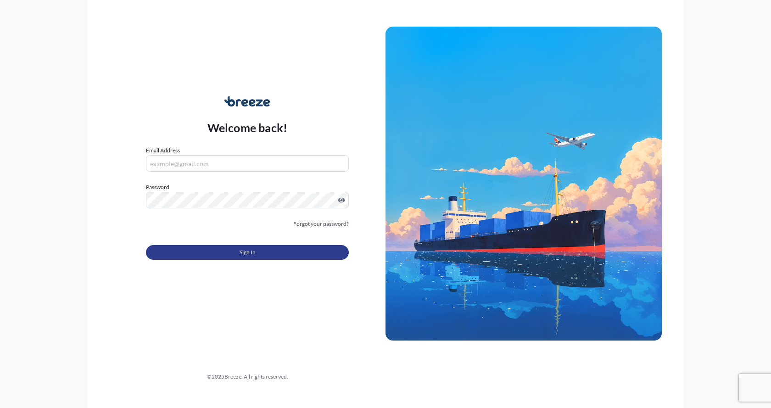
type input "[EMAIL_ADDRESS][DOMAIN_NAME]"
click at [217, 251] on button "Sign In" at bounding box center [247, 252] width 203 height 15
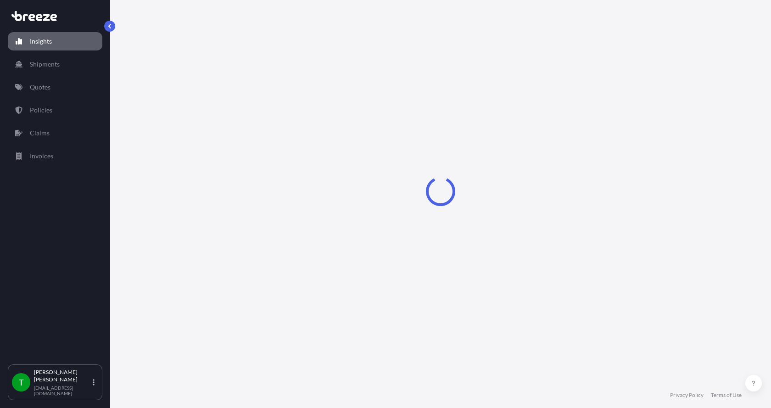
select select "2025"
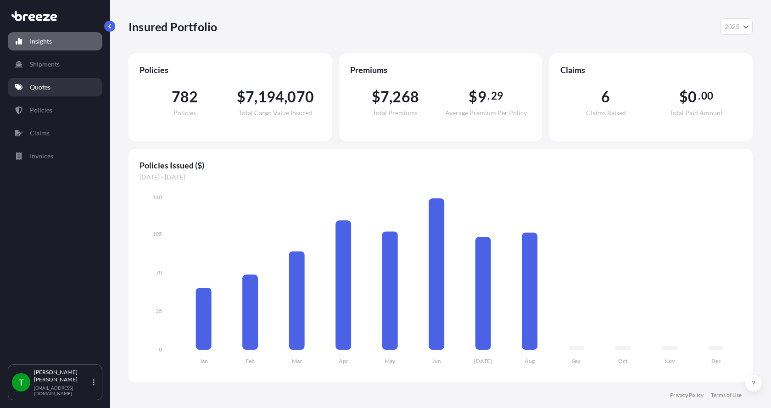
click at [45, 87] on p "Quotes" at bounding box center [40, 87] width 21 height 9
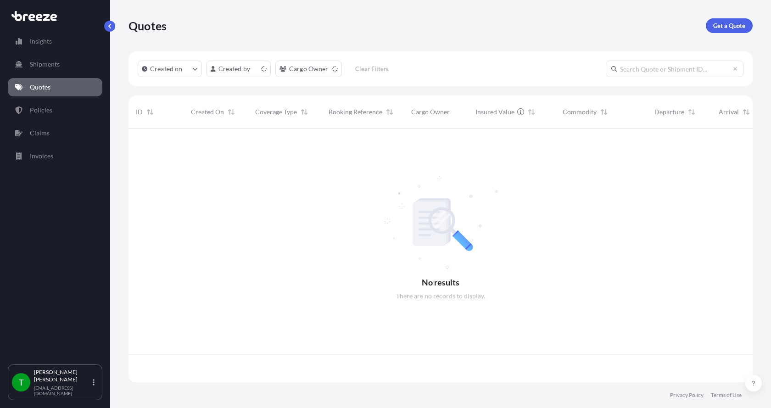
scroll to position [252, 617]
click at [738, 22] on p "Get a Quote" at bounding box center [729, 25] width 32 height 9
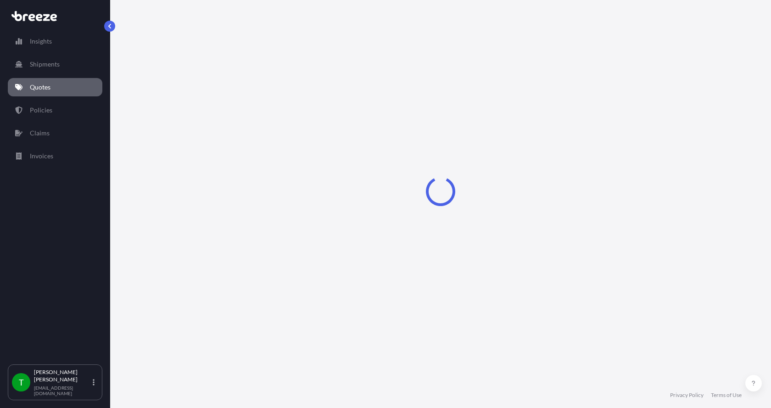
select select "Sea"
select select "1"
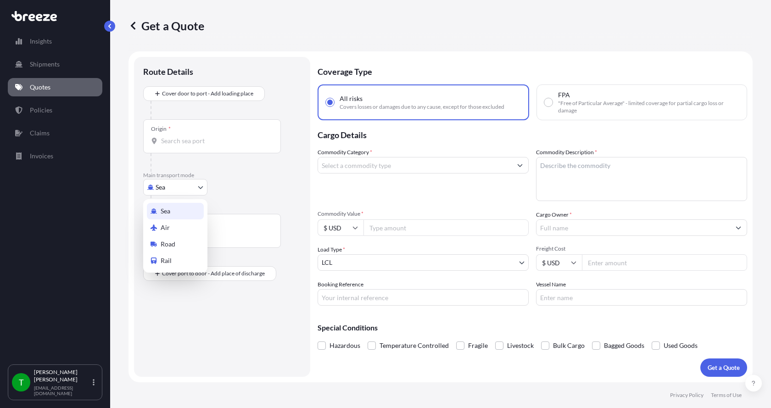
click at [182, 192] on body "Insights Shipments Quotes Policies Claims Invoices T [PERSON_NAME] [EMAIL_ADDRE…" at bounding box center [385, 204] width 771 height 408
click at [161, 243] on span "Road" at bounding box center [168, 244] width 15 height 9
select select "Road"
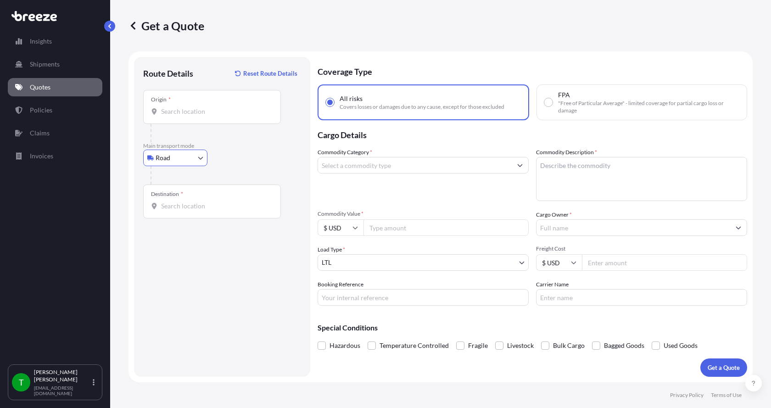
click at [179, 115] on input "Origin *" at bounding box center [215, 111] width 108 height 9
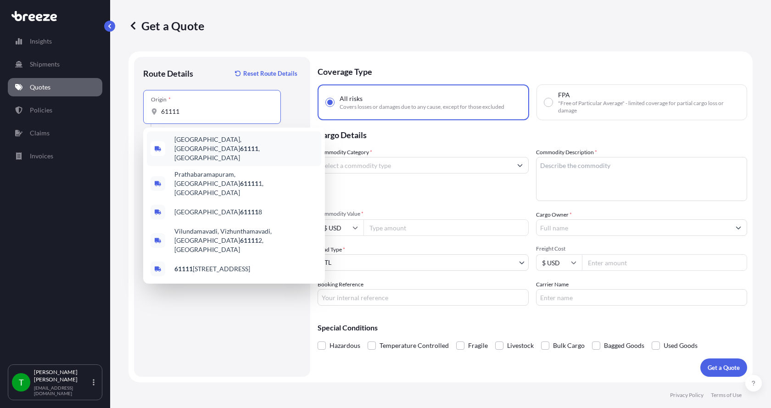
click at [197, 138] on span "[GEOGRAPHIC_DATA] , [GEOGRAPHIC_DATA]" at bounding box center [245, 149] width 143 height 28
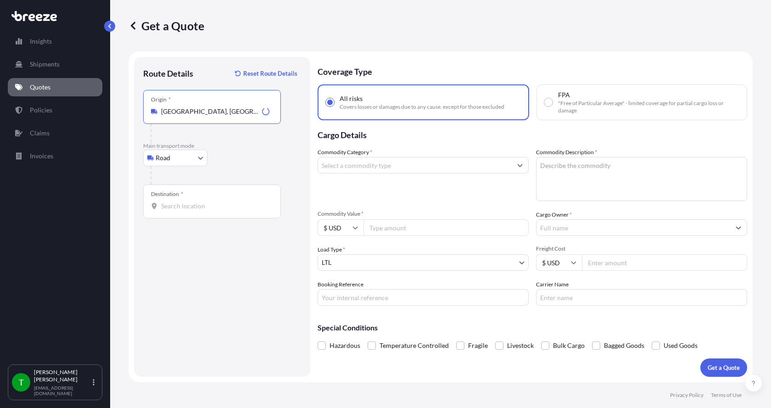
type input "[GEOGRAPHIC_DATA], [GEOGRAPHIC_DATA]"
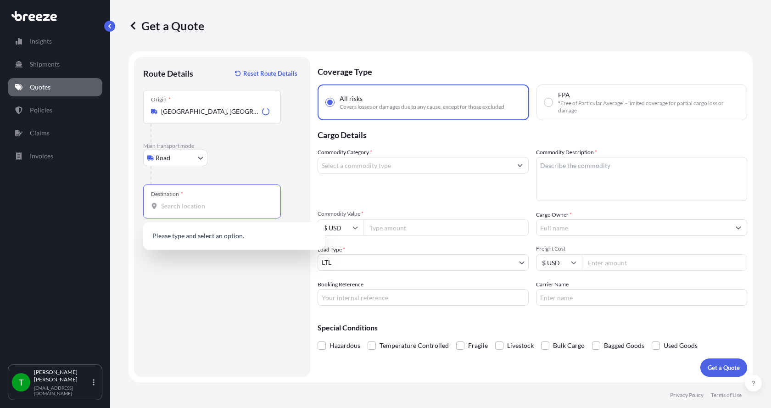
click at [169, 207] on input "Destination *" at bounding box center [215, 205] width 108 height 9
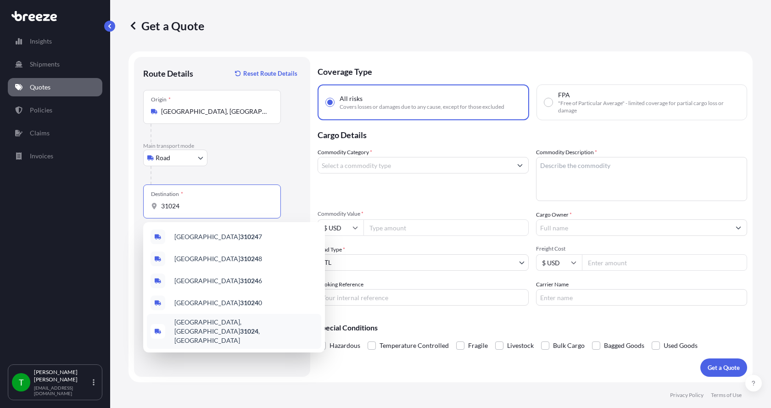
click at [189, 323] on span "[GEOGRAPHIC_DATA] , [GEOGRAPHIC_DATA]" at bounding box center [245, 332] width 143 height 28
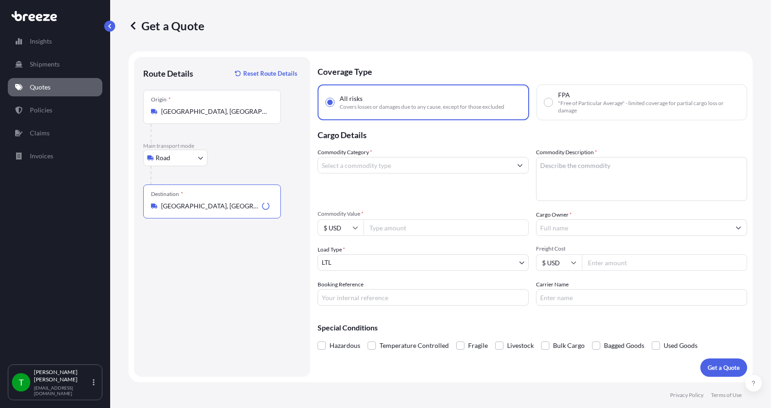
type input "[GEOGRAPHIC_DATA], [GEOGRAPHIC_DATA]"
click at [394, 166] on input "Commodity Category *" at bounding box center [415, 165] width 194 height 17
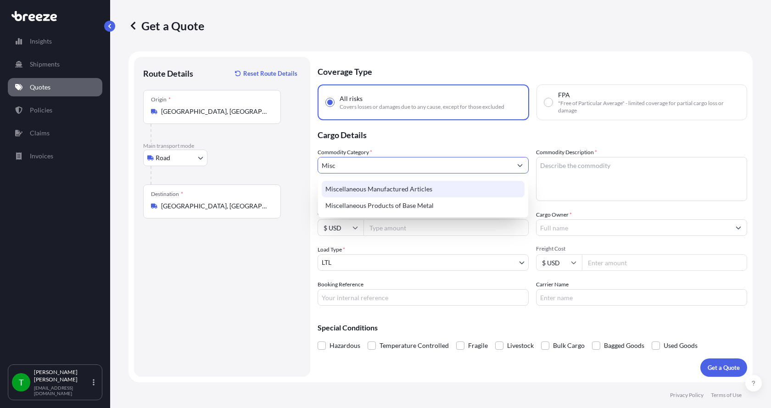
click at [392, 185] on div "Miscellaneous Manufactured Articles" at bounding box center [423, 189] width 203 height 17
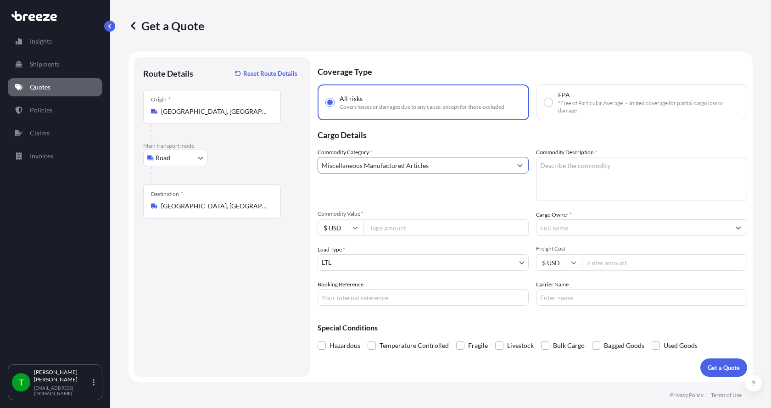
type input "Miscellaneous Manufactured Articles"
click at [557, 172] on textarea "Commodity Description *" at bounding box center [641, 179] width 211 height 44
type textarea "Parts AER Powersection 3HP"
click at [415, 230] on input "Commodity Value *" at bounding box center [445, 227] width 165 height 17
click at [414, 229] on input "Commodity Value *" at bounding box center [445, 227] width 165 height 17
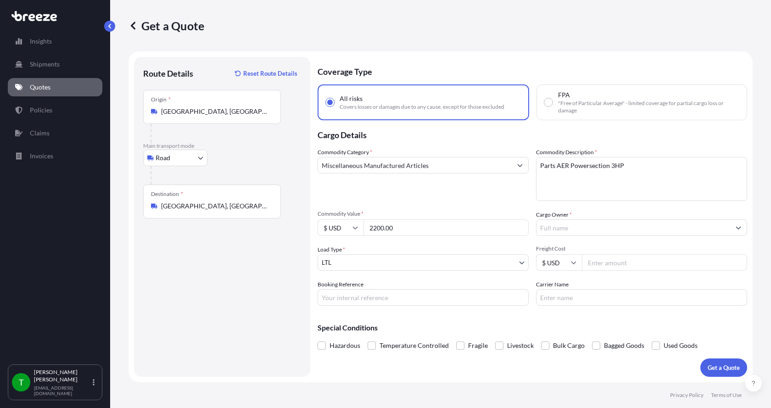
type input "2200.00"
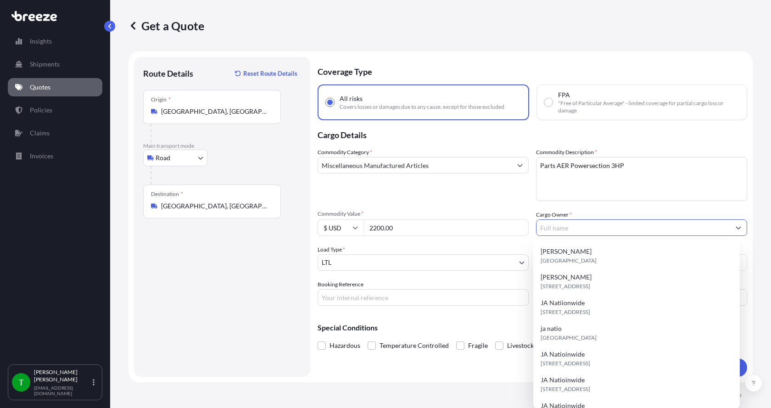
click at [571, 225] on input "Cargo Owner *" at bounding box center [634, 227] width 194 height 17
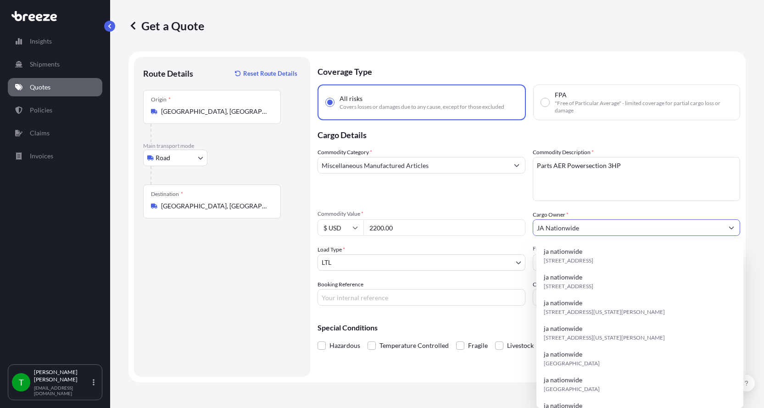
type input "JA Nationwide"
click at [412, 296] on input "Booking Reference" at bounding box center [422, 297] width 208 height 17
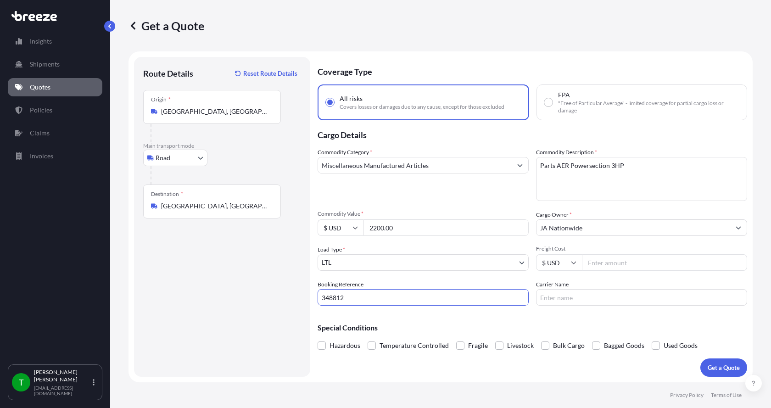
type input "348812"
click at [604, 264] on input "Freight Cost" at bounding box center [664, 262] width 165 height 17
type input "345.00"
click at [593, 298] on input "Carrier Name" at bounding box center [641, 297] width 211 height 17
type input "[PERSON_NAME] Express"
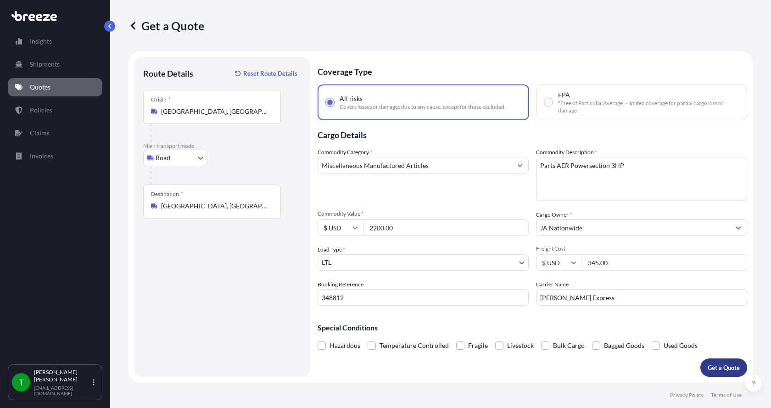
click at [716, 362] on button "Get a Quote" at bounding box center [723, 367] width 47 height 18
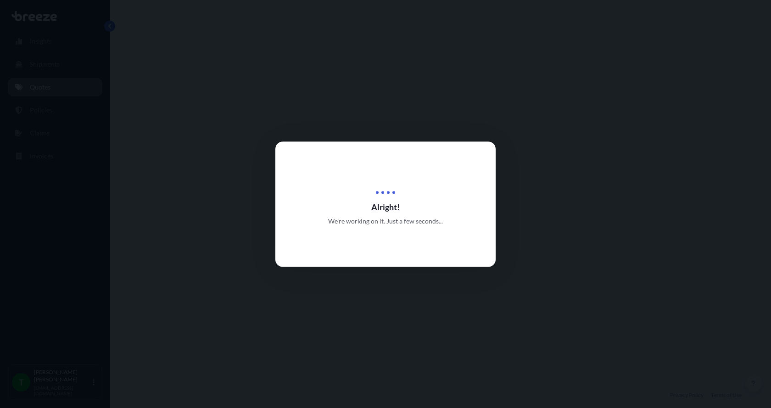
select select "Road"
select select "1"
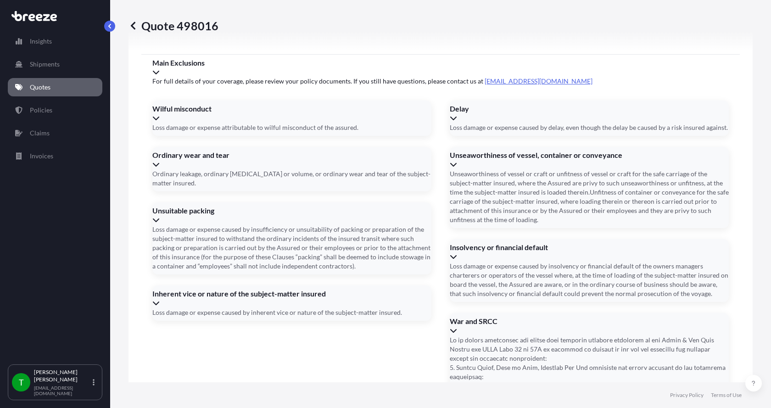
scroll to position [1208, 0]
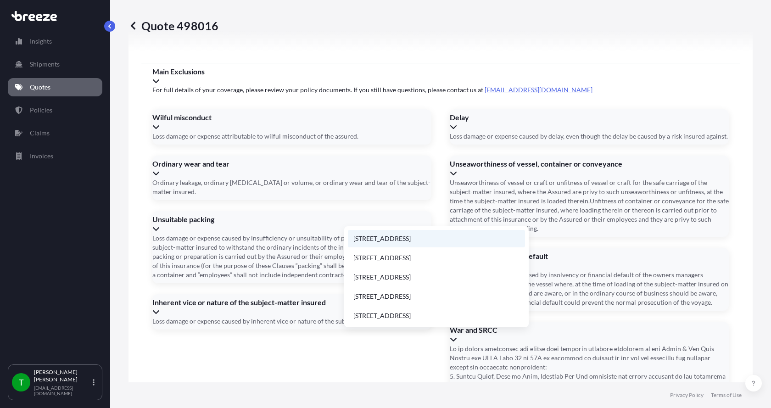
click at [394, 238] on li "[STREET_ADDRESS]" at bounding box center [436, 238] width 177 height 17
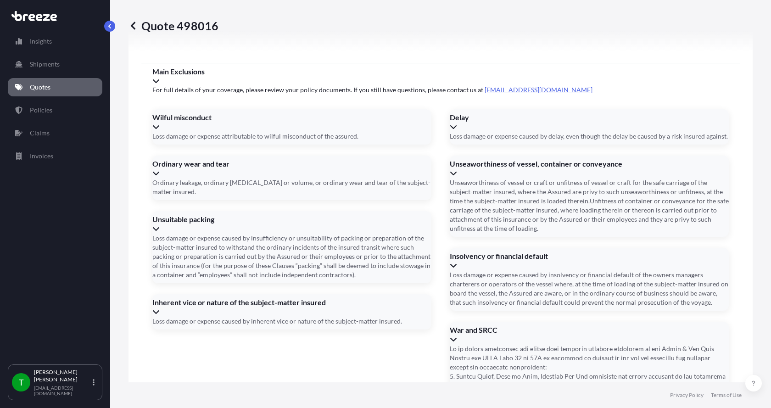
type input "[STREET_ADDRESS]"
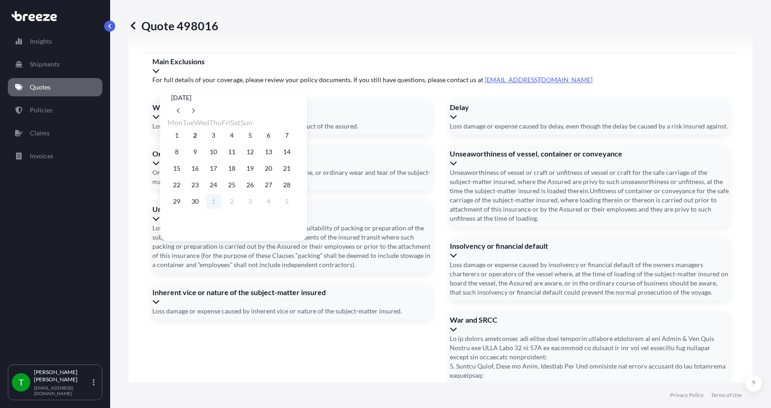
click at [218, 206] on button "1" at bounding box center [213, 201] width 15 height 15
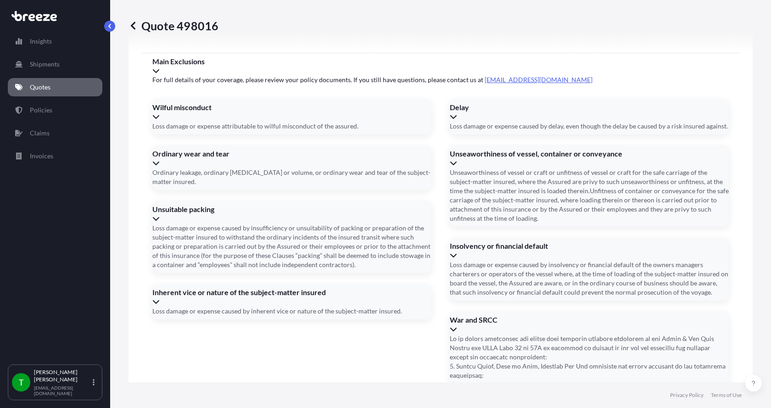
click at [218, 190] on button "29" at bounding box center [218, 186] width 11 height 8
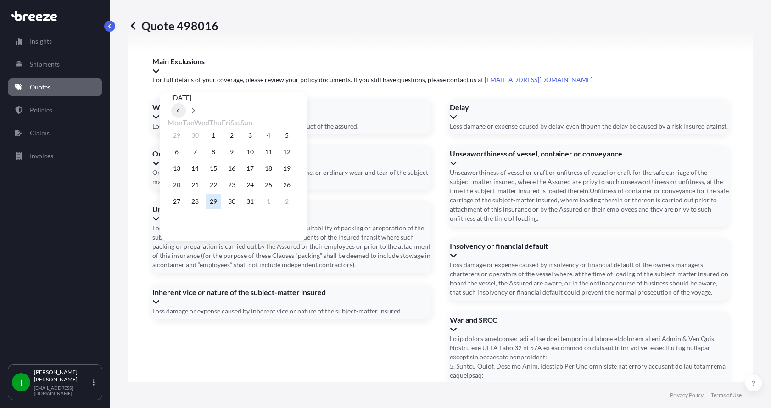
click at [180, 108] on icon at bounding box center [179, 111] width 4 height 6
click at [198, 137] on button "2" at bounding box center [195, 135] width 15 height 15
type input "[DATE]"
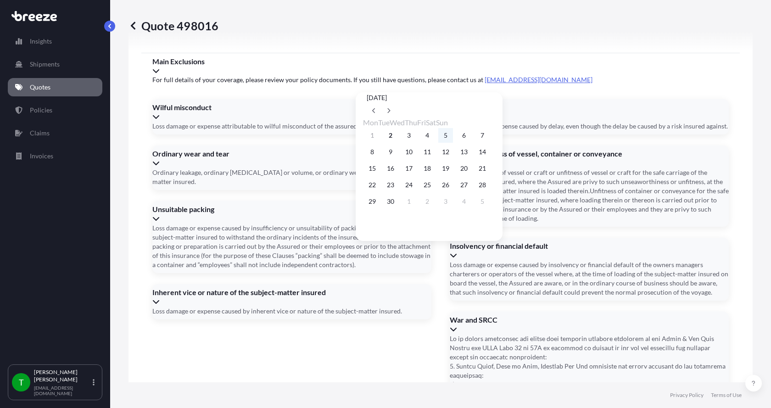
click at [453, 136] on button "5" at bounding box center [445, 135] width 15 height 15
type input "[DATE]"
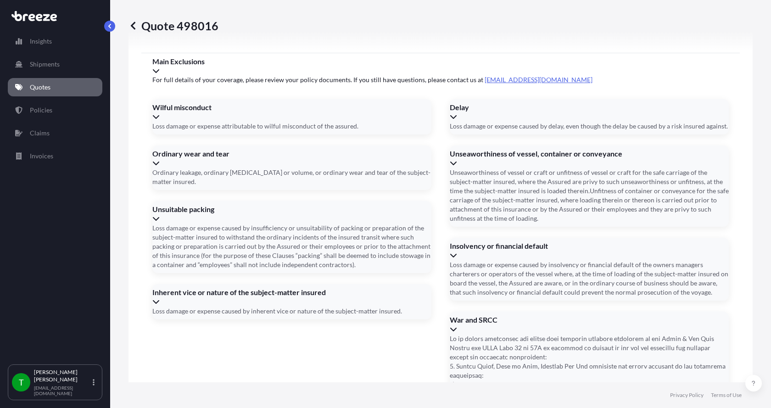
click at [447, 145] on button "5" at bounding box center [441, 149] width 11 height 8
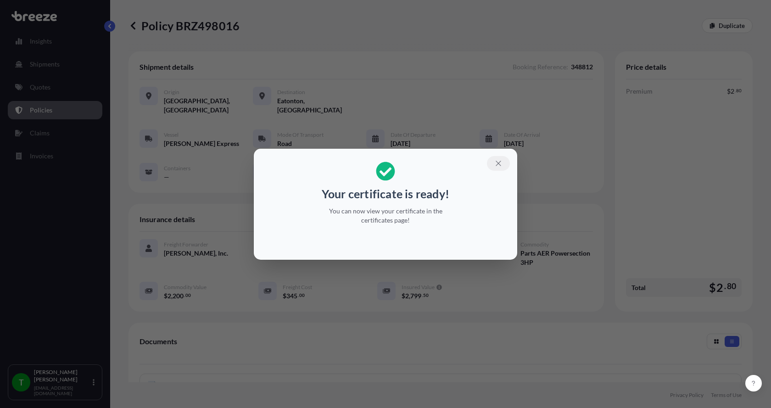
click at [501, 161] on icon "button" at bounding box center [498, 163] width 8 height 8
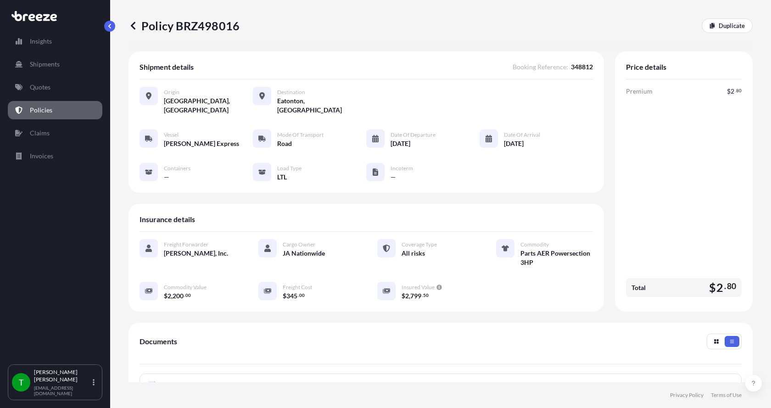
click at [151, 381] on icon at bounding box center [152, 385] width 8 height 9
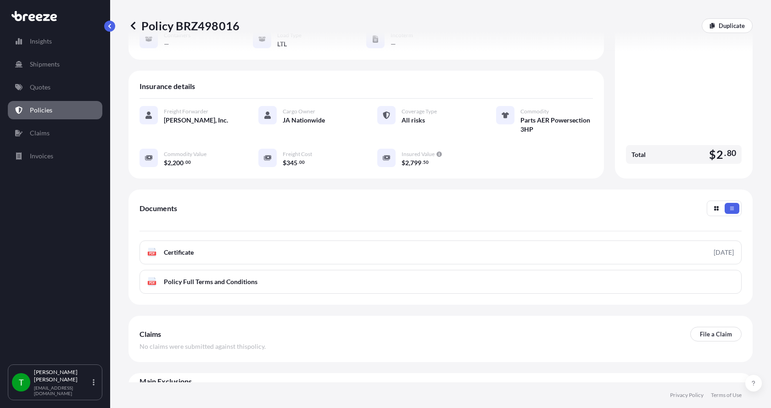
scroll to position [138, 0]
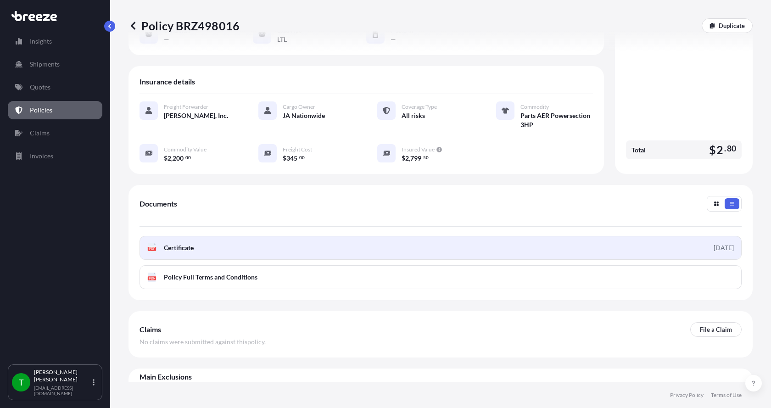
click at [157, 243] on div "PDF Certificate" at bounding box center [170, 247] width 46 height 9
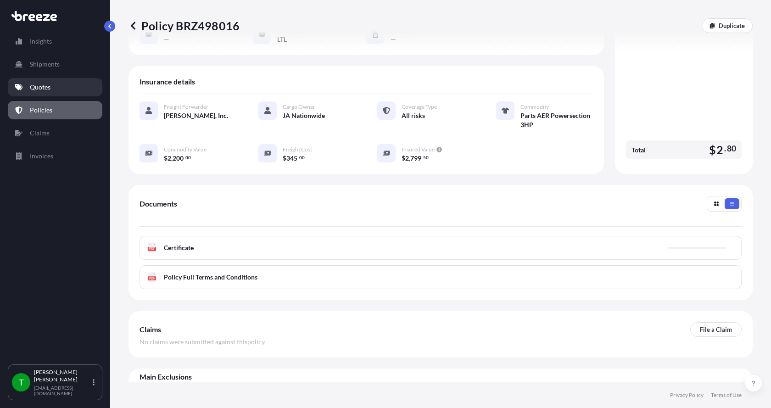
click at [43, 87] on p "Quotes" at bounding box center [40, 87] width 21 height 9
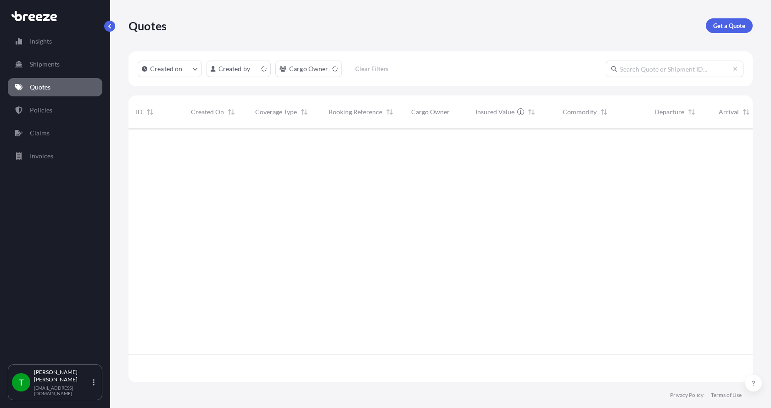
scroll to position [252, 617]
click at [726, 20] on link "Get a Quote" at bounding box center [729, 25] width 47 height 15
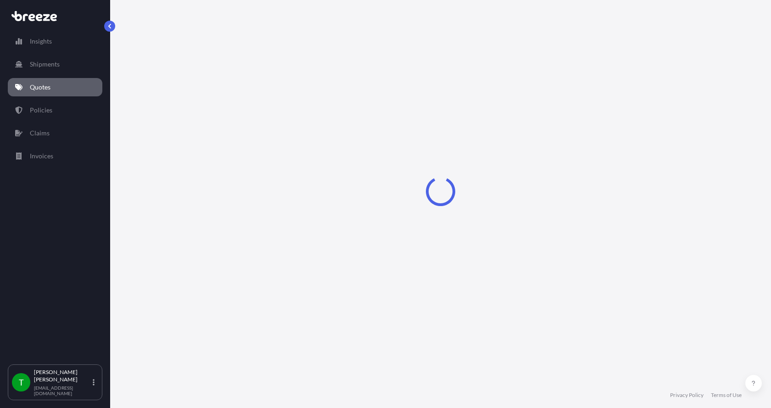
select select "Sea"
select select "1"
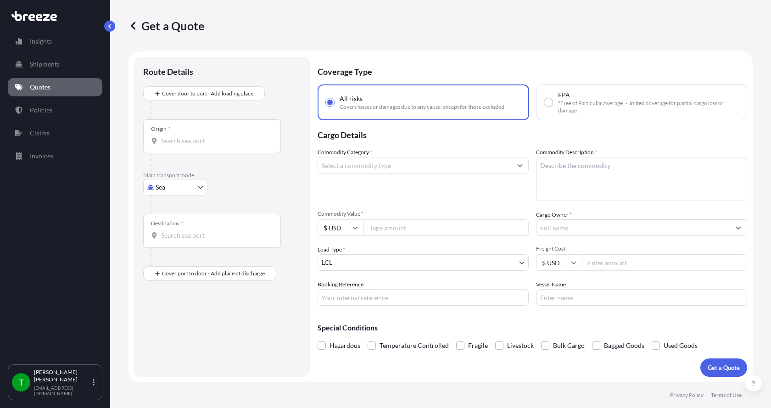
click at [172, 184] on body "Insights Shipments Quotes Policies Claims Invoices T [PERSON_NAME] [EMAIL_ADDRE…" at bounding box center [385, 204] width 771 height 408
click at [168, 246] on span "Road" at bounding box center [168, 244] width 15 height 9
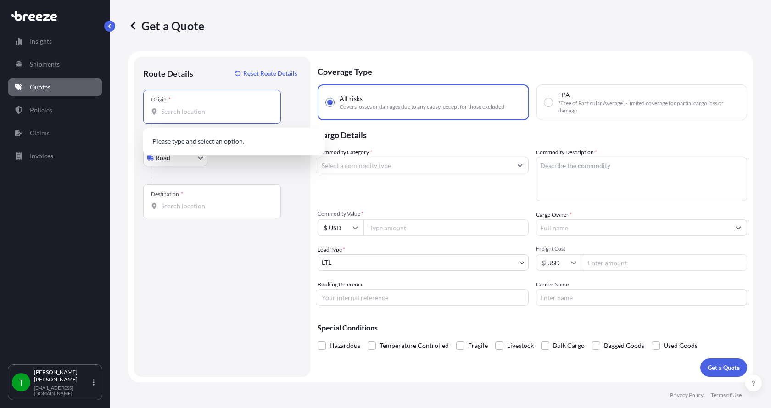
click at [170, 115] on input "Origin *" at bounding box center [215, 111] width 108 height 9
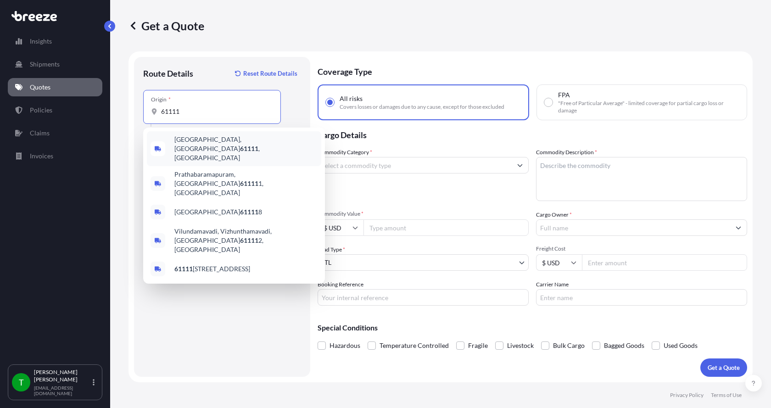
click at [189, 140] on span "[GEOGRAPHIC_DATA] , [GEOGRAPHIC_DATA]" at bounding box center [245, 149] width 143 height 28
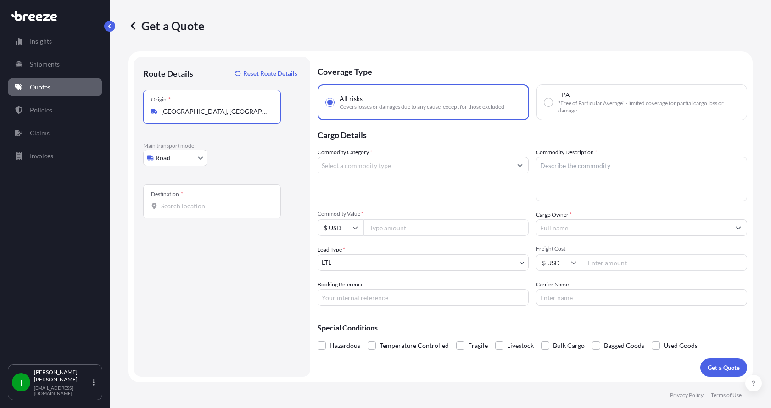
type input "[GEOGRAPHIC_DATA], [GEOGRAPHIC_DATA]"
click at [169, 207] on input "Destination *" at bounding box center [215, 205] width 108 height 9
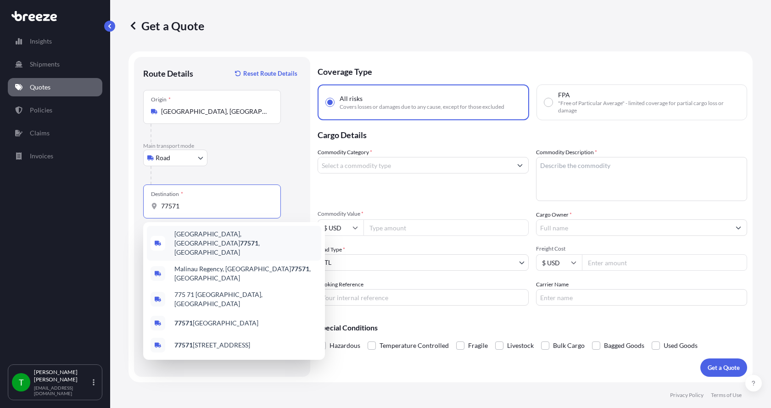
click at [184, 241] on div "[GEOGRAPHIC_DATA] , [GEOGRAPHIC_DATA]" at bounding box center [234, 243] width 174 height 35
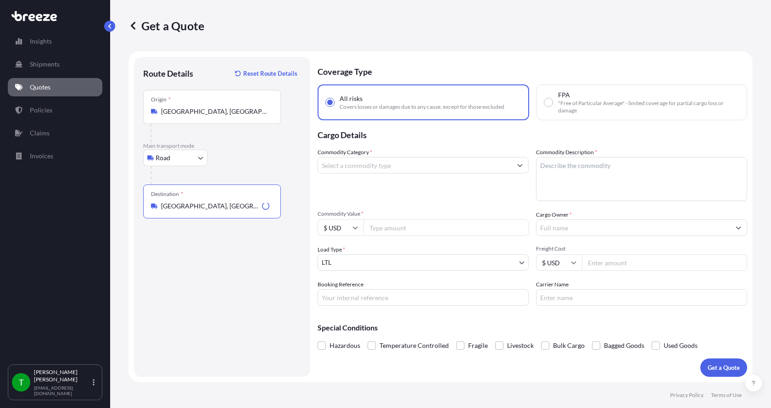
type input "[GEOGRAPHIC_DATA], [GEOGRAPHIC_DATA]"
click at [348, 168] on input "Commodity Category *" at bounding box center [415, 165] width 194 height 17
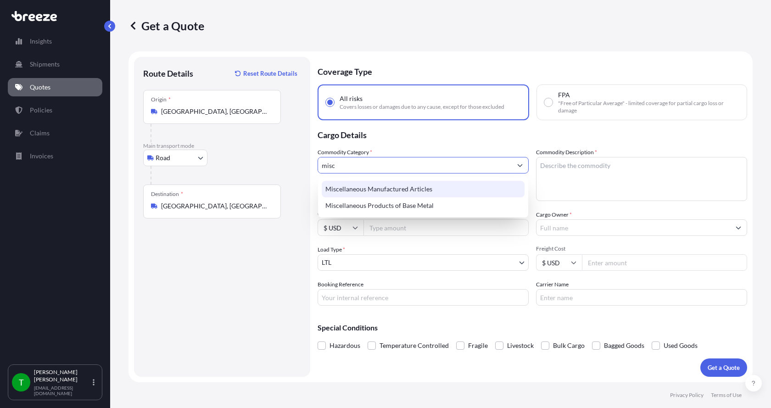
click at [352, 185] on div "Miscellaneous Manufactured Articles" at bounding box center [423, 189] width 203 height 17
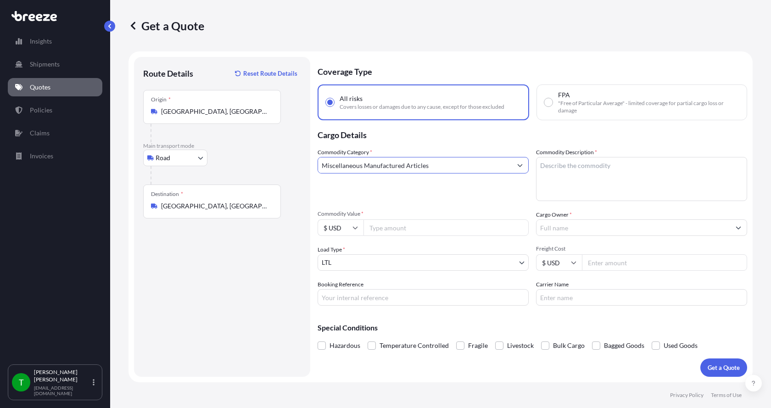
type input "Miscellaneous Manufactured Articles"
click at [573, 172] on textarea "Commodity Description *" at bounding box center [641, 179] width 211 height 44
type textarea "Cloth SOCK ADF - 58 PES 13"
click at [413, 234] on input "Commodity Value *" at bounding box center [445, 227] width 165 height 17
click at [390, 227] on input "Commodity Value *" at bounding box center [445, 227] width 165 height 17
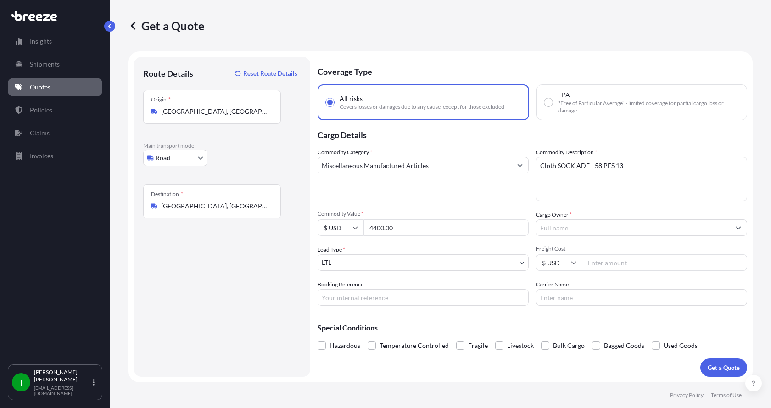
type input "4400.00"
click at [550, 228] on input "Cargo Owner *" at bounding box center [634, 227] width 194 height 17
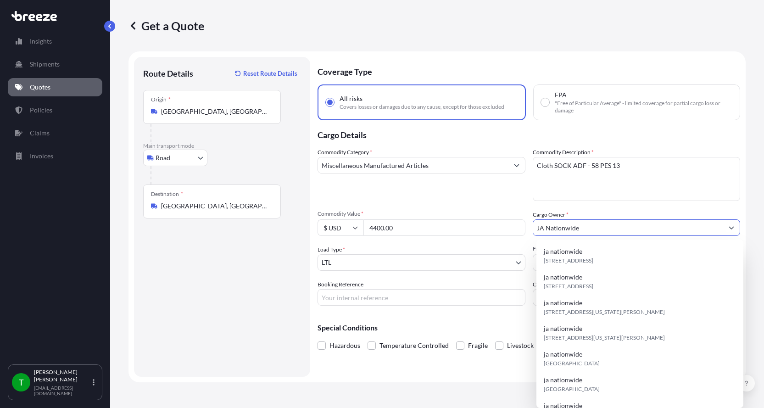
type input "JA Nationwide"
click at [401, 298] on input "Booking Reference" at bounding box center [422, 297] width 208 height 17
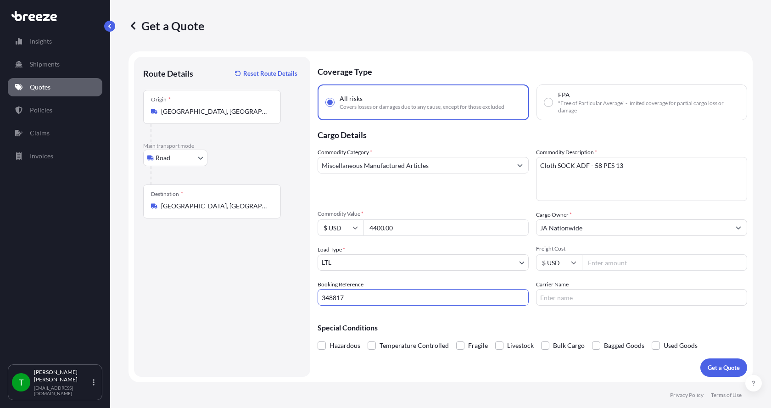
type input "348817"
click at [642, 262] on input "Freight Cost" at bounding box center [664, 262] width 165 height 17
type input "340.00"
click at [577, 299] on input "Carrier Name" at bounding box center [641, 297] width 211 height 17
type input "Roadrunner"
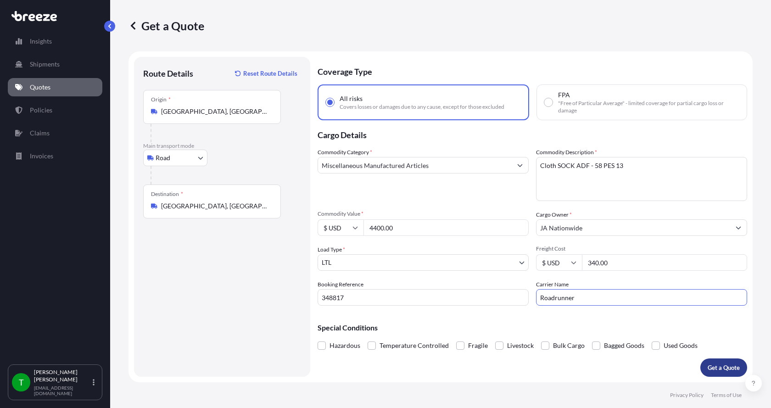
click at [723, 361] on button "Get a Quote" at bounding box center [723, 367] width 47 height 18
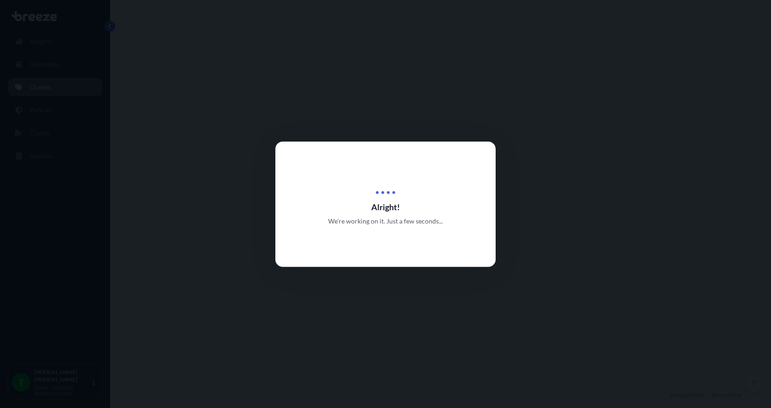
select select "Road"
select select "1"
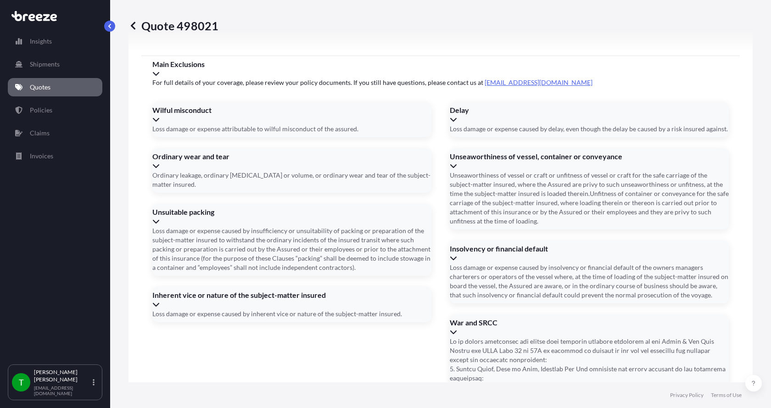
scroll to position [1208, 0]
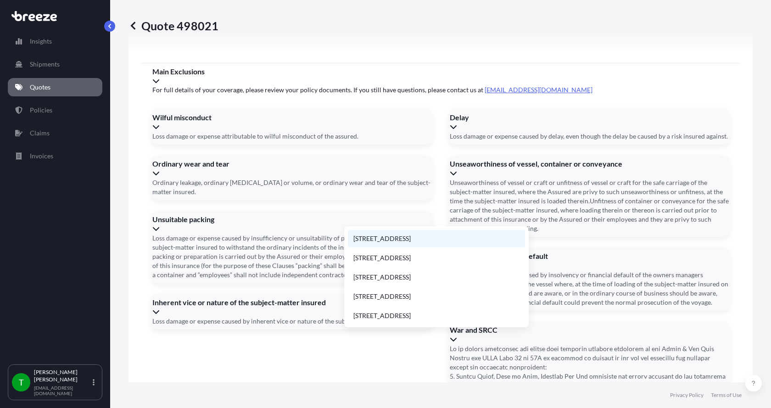
click at [398, 237] on li "[STREET_ADDRESS]" at bounding box center [436, 238] width 177 height 17
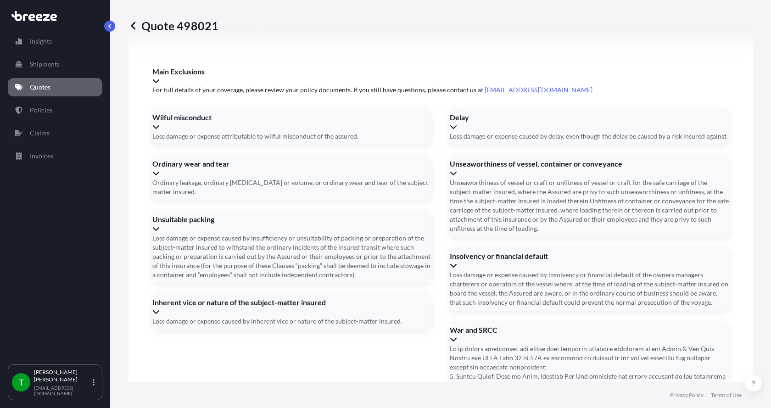
type input "[STREET_ADDRESS]"
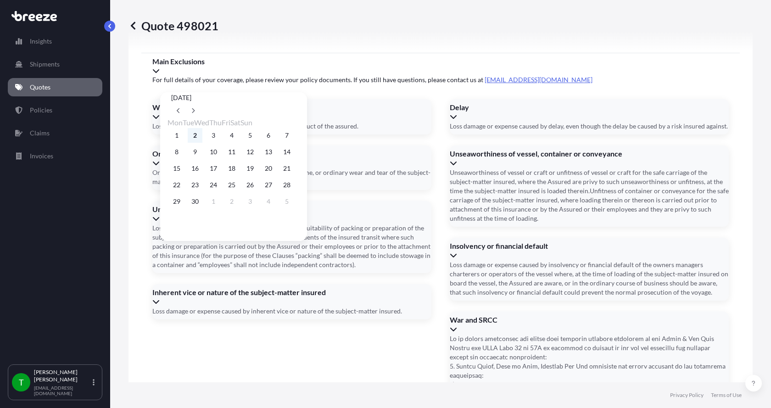
click at [199, 135] on button "2" at bounding box center [195, 135] width 15 height 15
type input "[DATE]"
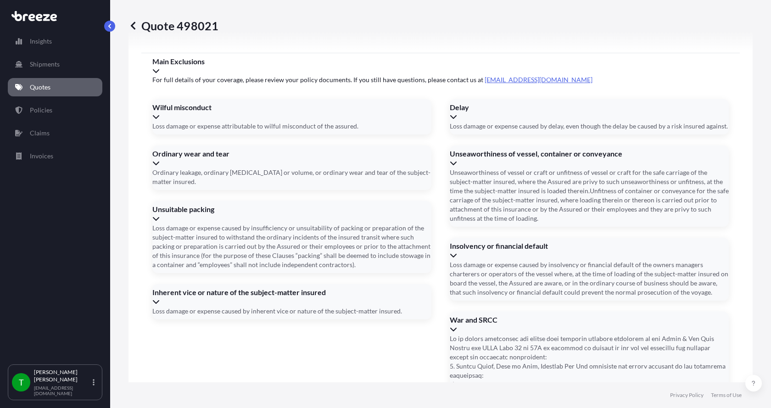
click at [199, 145] on button "2" at bounding box center [204, 149] width 11 height 8
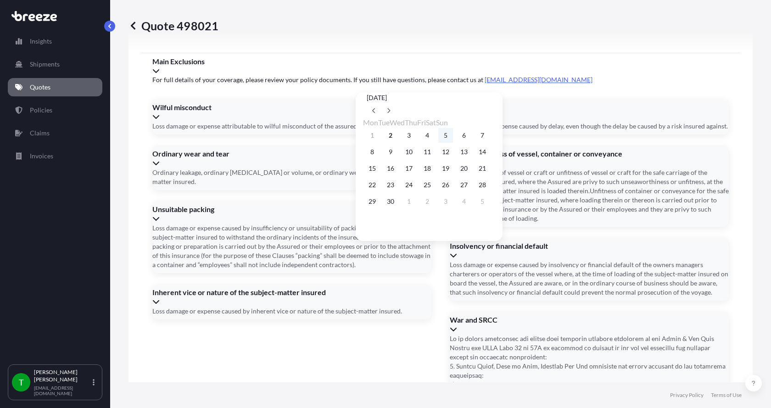
click at [453, 137] on button "5" at bounding box center [445, 135] width 15 height 15
type input "[DATE]"
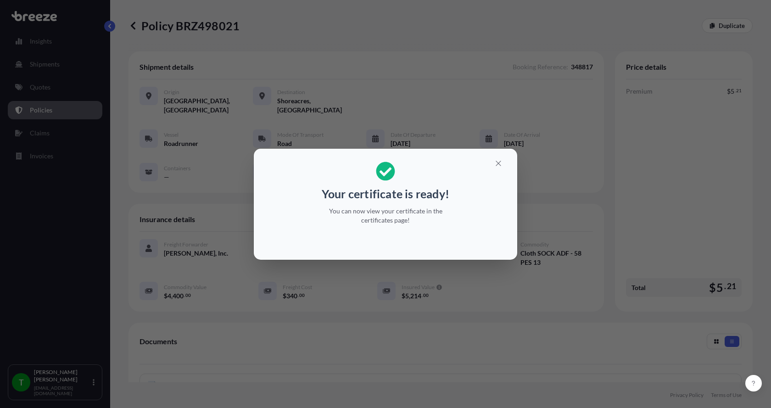
click at [284, 191] on h2 "Your certificate is ready! You can now view your certificate in the certificate…" at bounding box center [385, 193] width 249 height 74
click at [498, 163] on icon "button" at bounding box center [498, 163] width 8 height 8
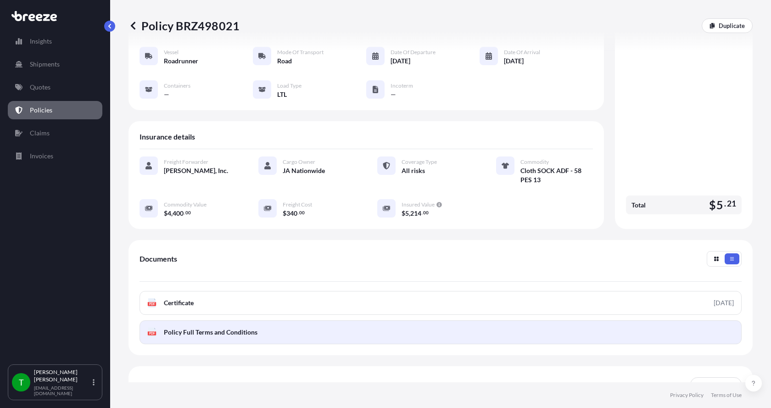
scroll to position [92, 0]
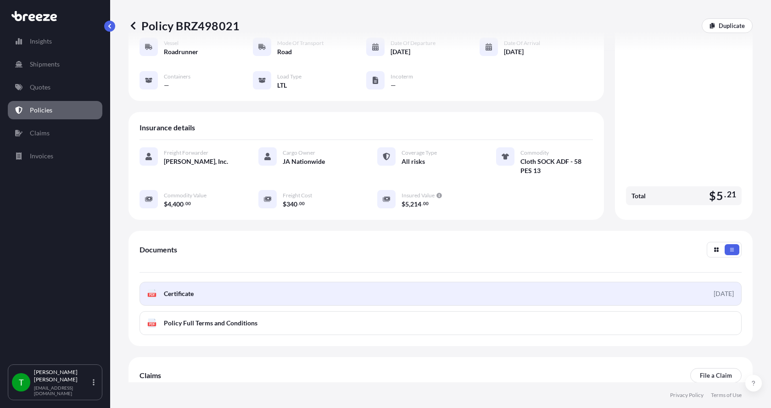
click at [161, 289] on div "PDF Certificate" at bounding box center [170, 293] width 46 height 9
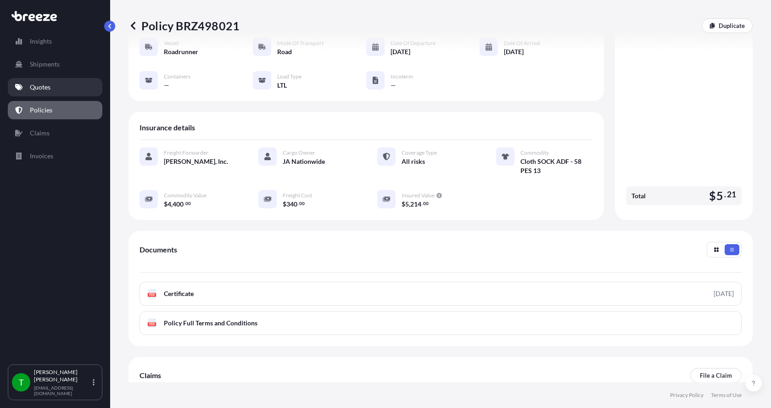
click at [46, 86] on p "Quotes" at bounding box center [40, 87] width 21 height 9
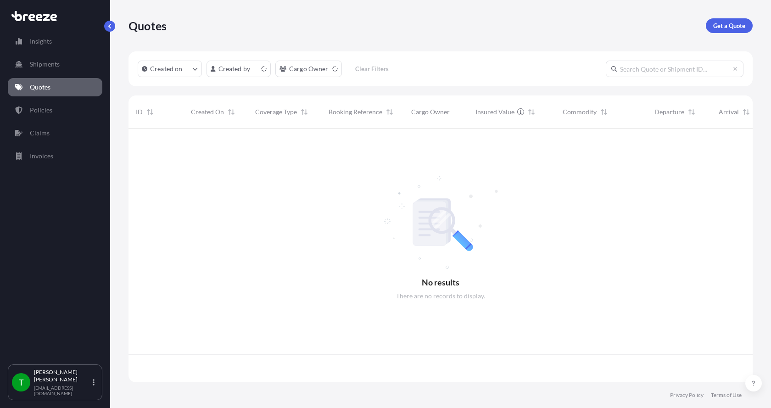
scroll to position [252, 617]
click at [735, 22] on p "Get a Quote" at bounding box center [729, 25] width 32 height 9
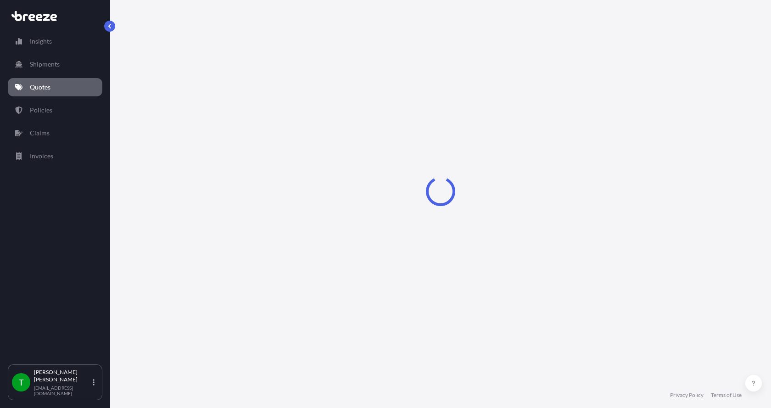
select select "Sea"
select select "1"
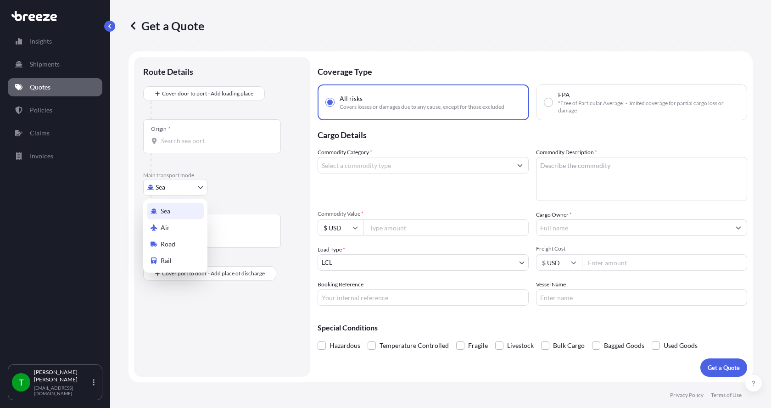
click at [159, 189] on body "Insights Shipments Quotes Policies Claims Invoices T [PERSON_NAME] [EMAIL_ADDRE…" at bounding box center [385, 204] width 771 height 408
click at [165, 241] on span "Road" at bounding box center [168, 244] width 15 height 9
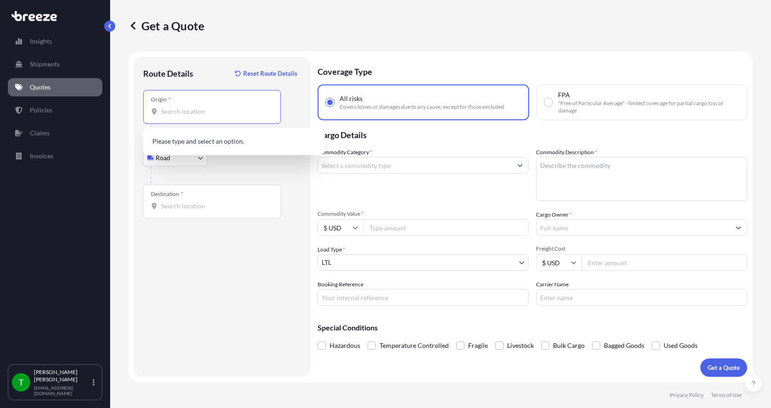
click at [179, 112] on input "Origin *" at bounding box center [215, 111] width 108 height 9
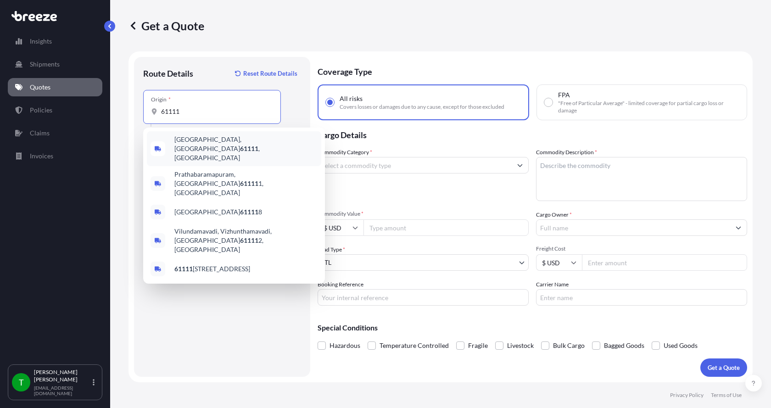
click at [188, 145] on span "[GEOGRAPHIC_DATA] , [GEOGRAPHIC_DATA]" at bounding box center [245, 149] width 143 height 28
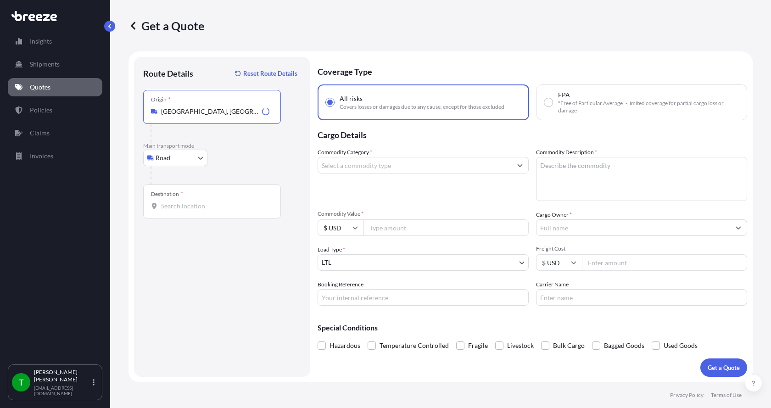
type input "[GEOGRAPHIC_DATA], [GEOGRAPHIC_DATA]"
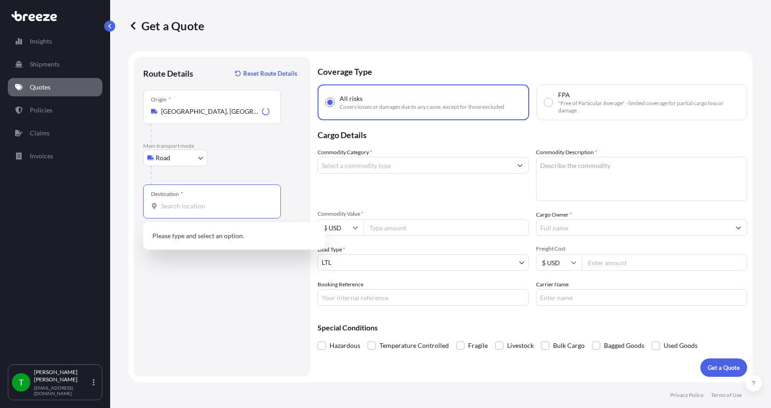
click at [178, 207] on input "Destination *" at bounding box center [215, 205] width 108 height 9
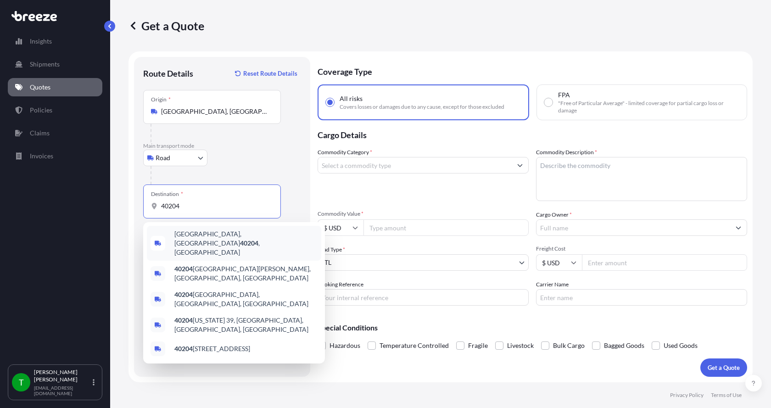
click at [188, 236] on span "[GEOGRAPHIC_DATA] , [GEOGRAPHIC_DATA]" at bounding box center [245, 243] width 143 height 28
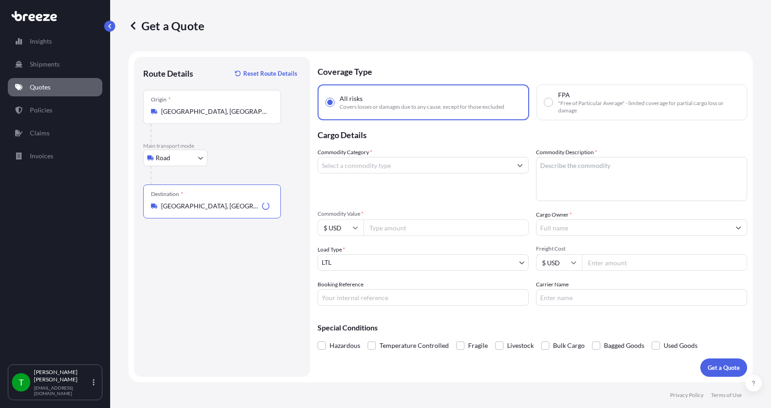
type input "[GEOGRAPHIC_DATA], [GEOGRAPHIC_DATA]"
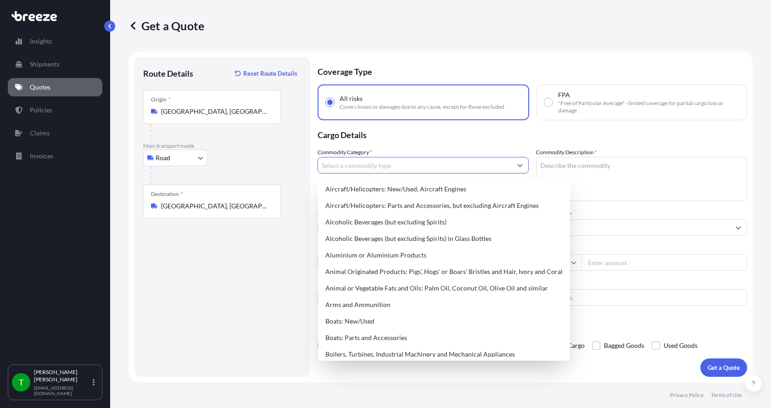
click at [400, 166] on input "Commodity Category *" at bounding box center [415, 165] width 194 height 17
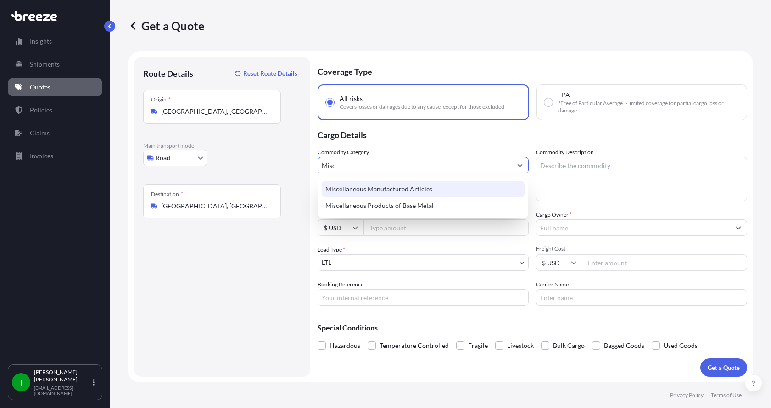
click at [395, 187] on div "Miscellaneous Manufactured Articles" at bounding box center [423, 189] width 203 height 17
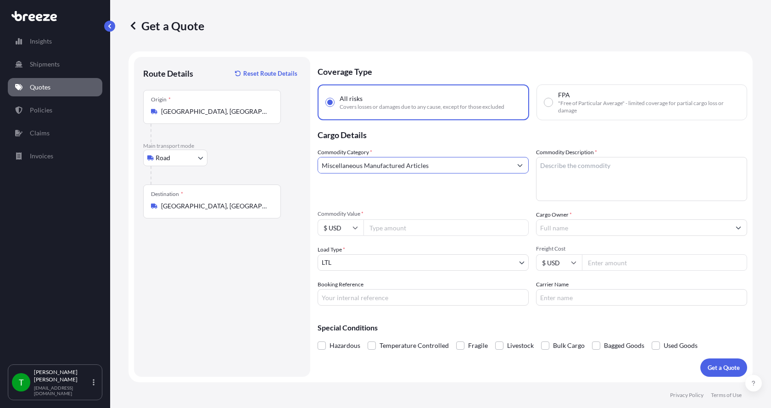
type input "Miscellaneous Manufactured Articles"
click at [553, 167] on textarea "Commodity Description *" at bounding box center [641, 179] width 211 height 44
type textarea "Parts Motor AER 10HP"
click at [412, 231] on input "Commodity Value *" at bounding box center [445, 227] width 165 height 17
type input "2200.00"
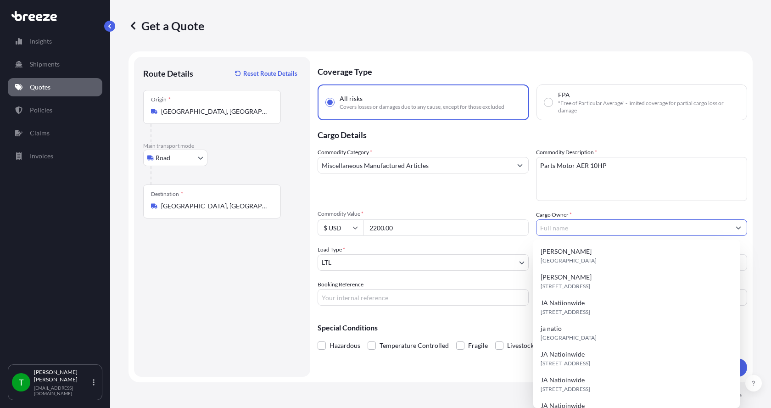
click at [558, 233] on input "Cargo Owner *" at bounding box center [634, 227] width 194 height 17
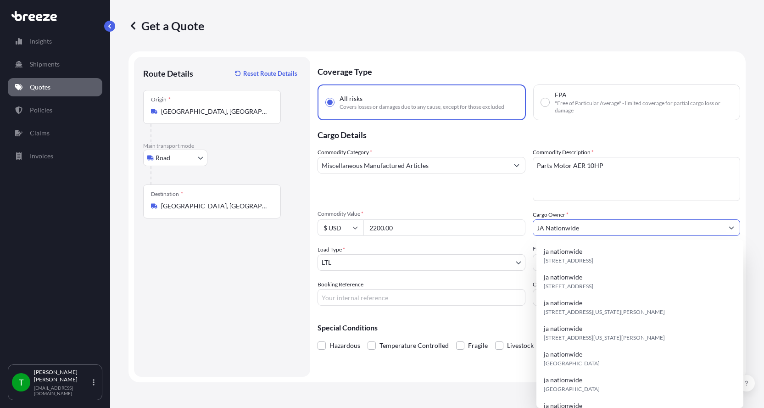
type input "JA Nationwide"
click at [396, 301] on input "Booking Reference" at bounding box center [422, 297] width 208 height 17
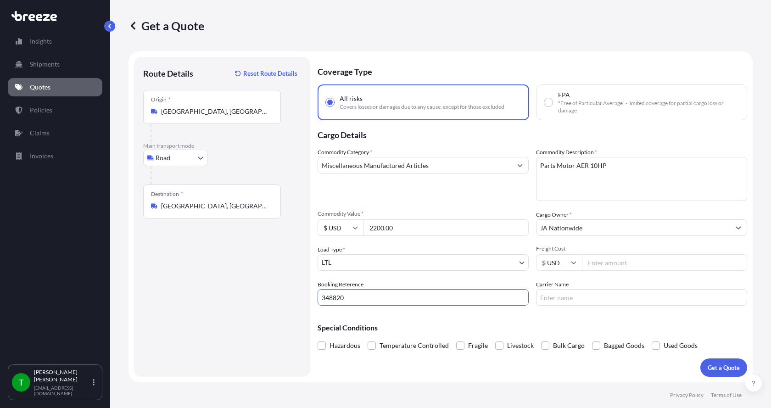
type input "348820"
click at [608, 260] on input "Freight Cost" at bounding box center [664, 262] width 165 height 17
type input "195.00"
click at [581, 297] on input "Carrier Name" at bounding box center [641, 297] width 211 height 17
type input "[GEOGRAPHIC_DATA]"
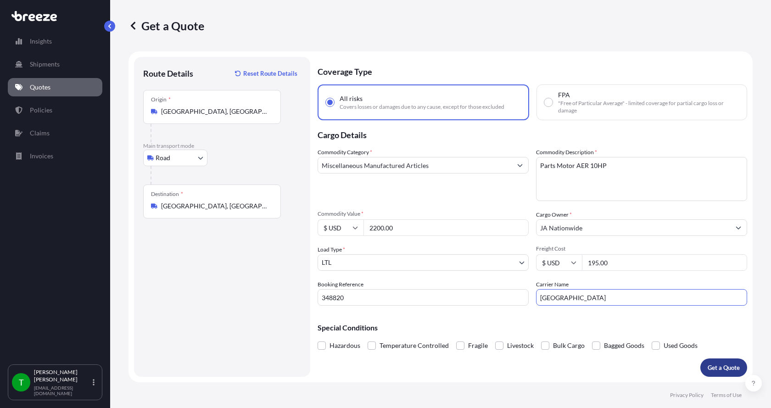
click at [716, 364] on p "Get a Quote" at bounding box center [724, 367] width 32 height 9
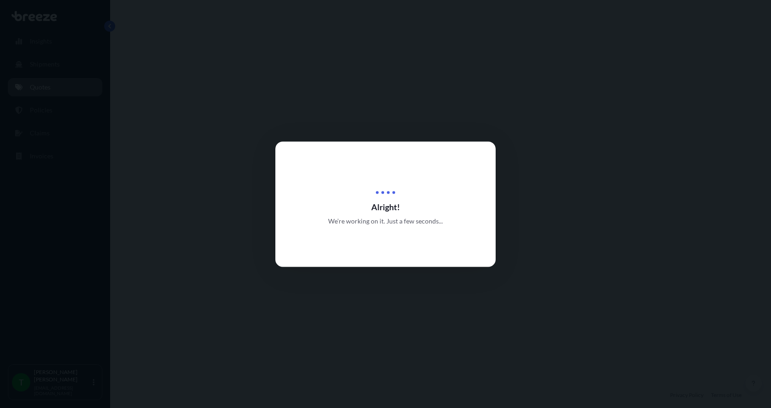
select select "Road"
select select "1"
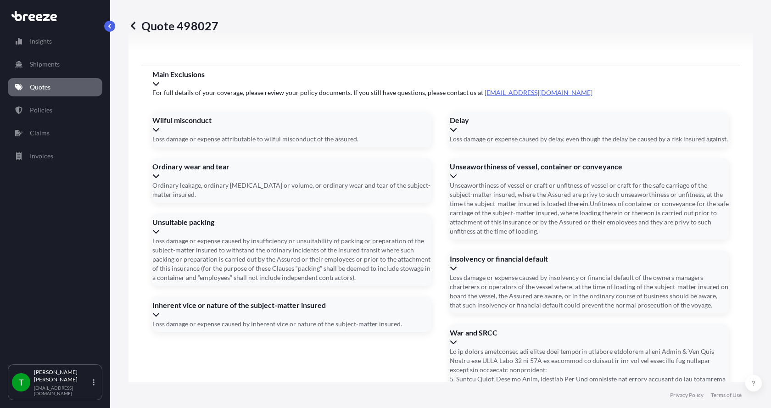
scroll to position [1208, 0]
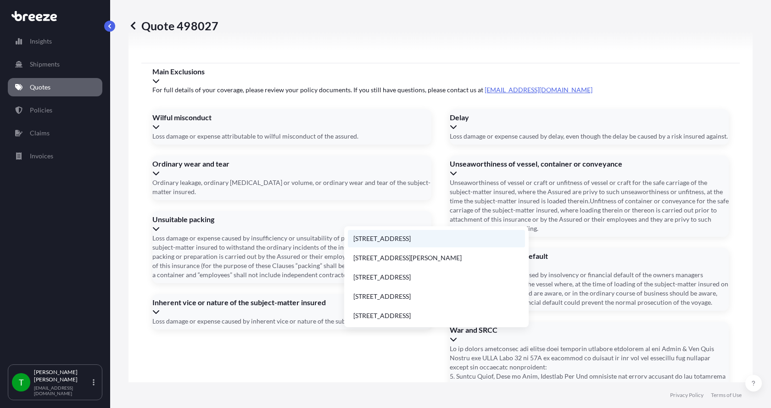
click at [377, 237] on li "[STREET_ADDRESS]" at bounding box center [436, 238] width 177 height 17
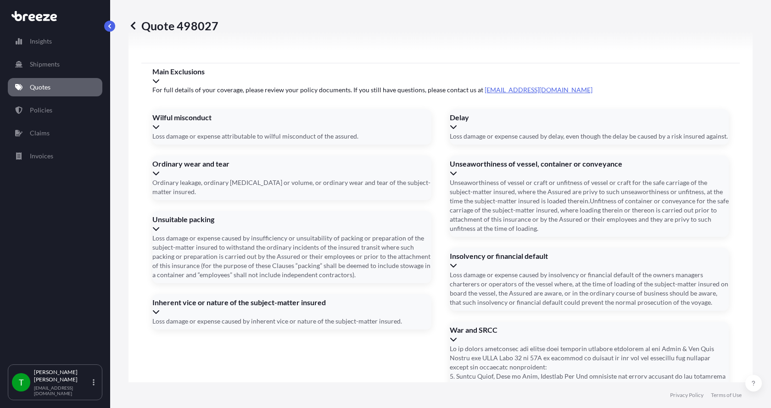
type input "[STREET_ADDRESS]"
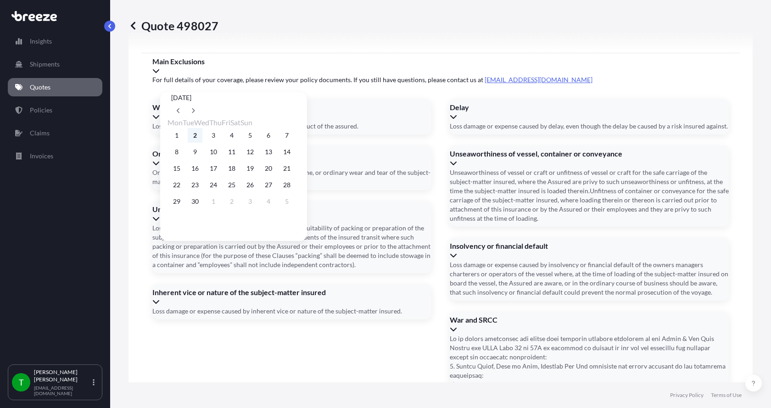
click at [201, 135] on button "2" at bounding box center [195, 135] width 15 height 15
type input "[DATE]"
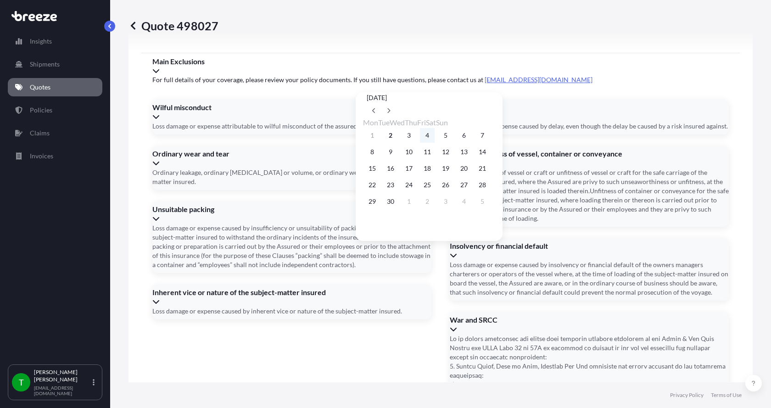
click at [435, 136] on button "4" at bounding box center [427, 135] width 15 height 15
type input "[DATE]"
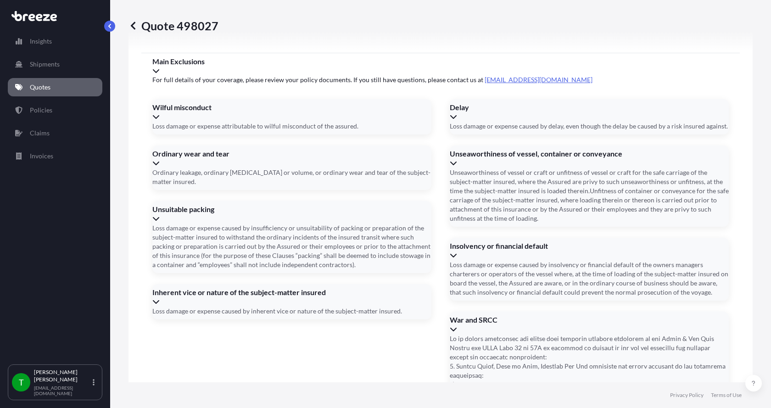
click at [433, 145] on button "4" at bounding box center [427, 149] width 11 height 8
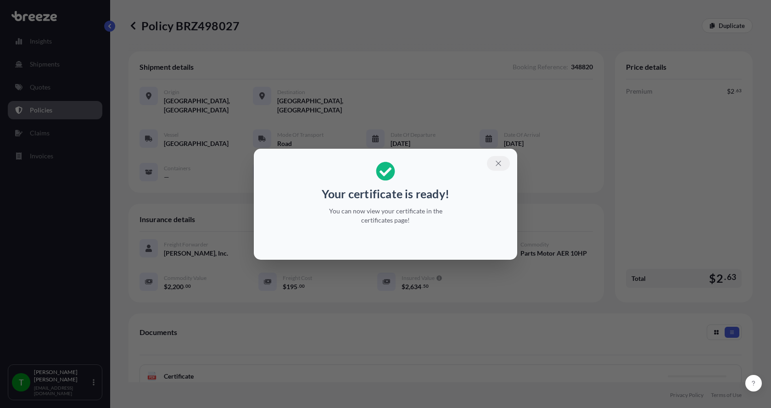
click at [501, 162] on icon "button" at bounding box center [498, 163] width 8 height 8
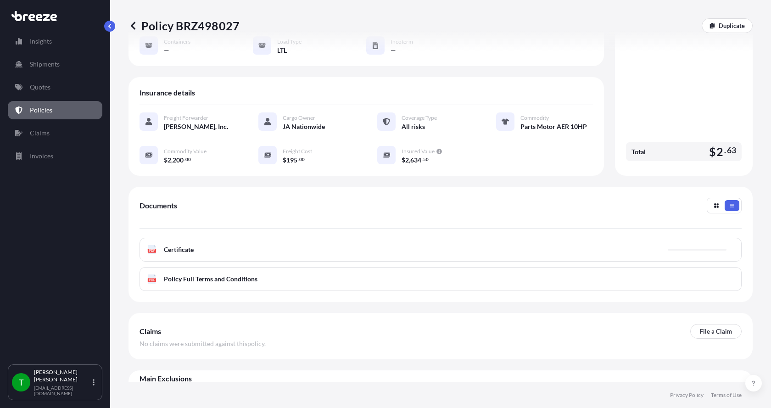
scroll to position [135, 0]
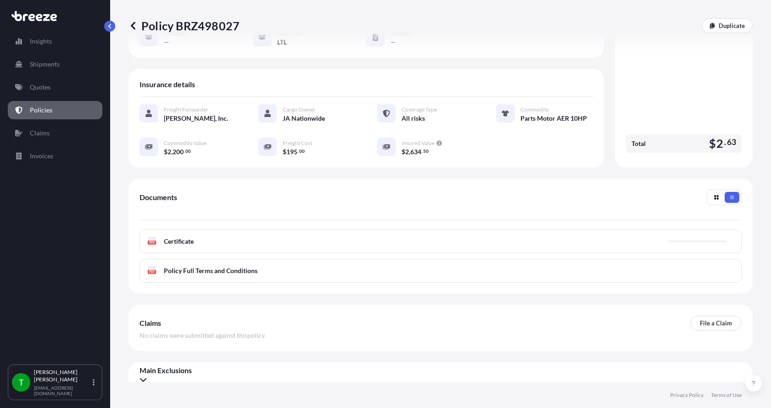
click at [148, 240] on rect at bounding box center [152, 242] width 8 height 4
click at [151, 237] on icon at bounding box center [152, 241] width 8 height 9
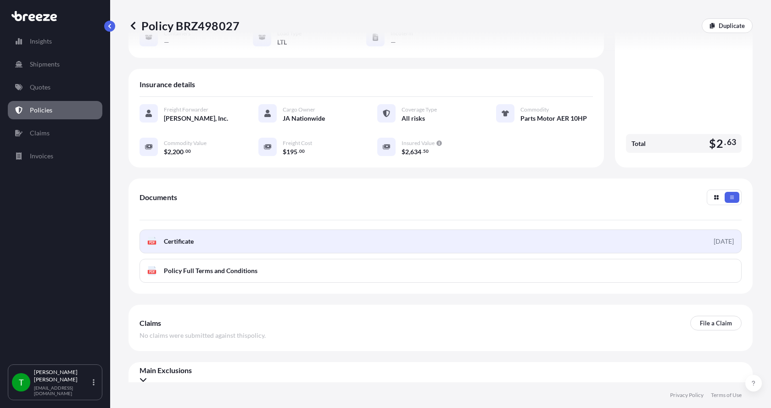
click at [152, 241] on text "PDF" at bounding box center [152, 242] width 6 height 3
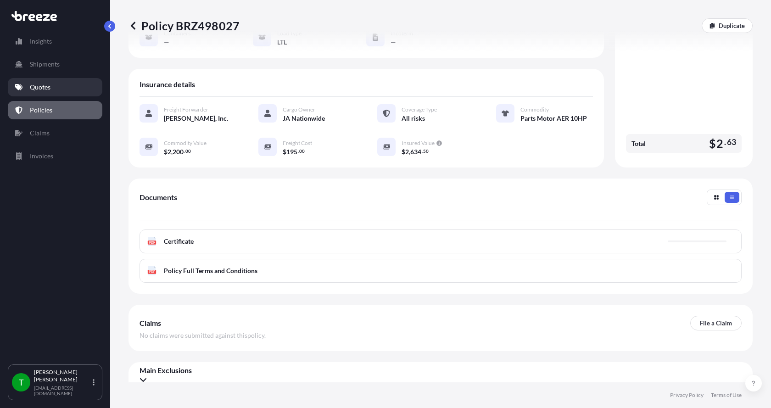
click at [34, 87] on p "Quotes" at bounding box center [40, 87] width 21 height 9
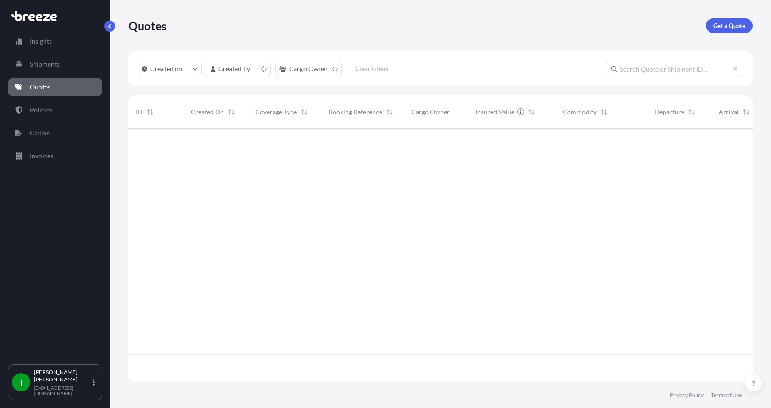
scroll to position [252, 617]
click at [728, 26] on p "Get a Quote" at bounding box center [729, 25] width 32 height 9
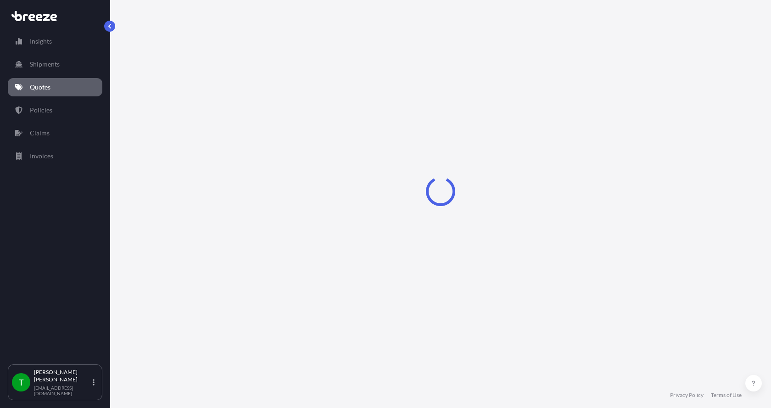
select select "Sea"
select select "1"
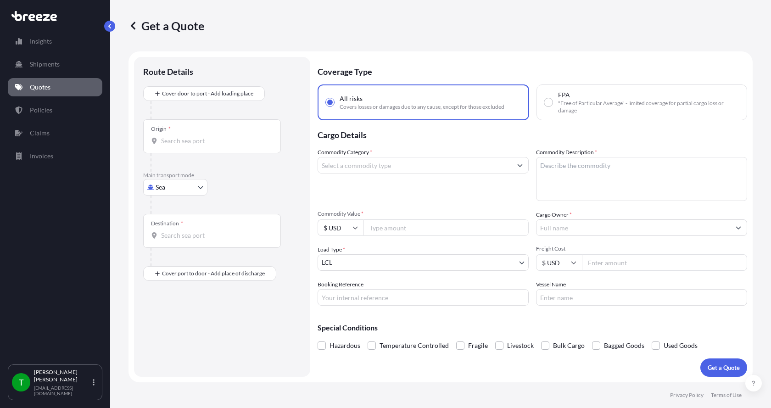
click at [182, 185] on body "Insights Shipments Quotes Policies Claims Invoices T [PERSON_NAME] [EMAIL_ADDRE…" at bounding box center [385, 204] width 771 height 408
click at [175, 239] on div "Road" at bounding box center [175, 244] width 57 height 17
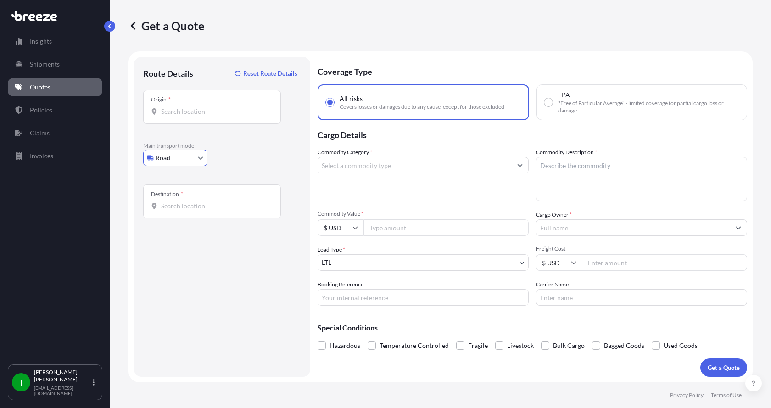
click at [190, 115] on input "Origin *" at bounding box center [215, 111] width 108 height 9
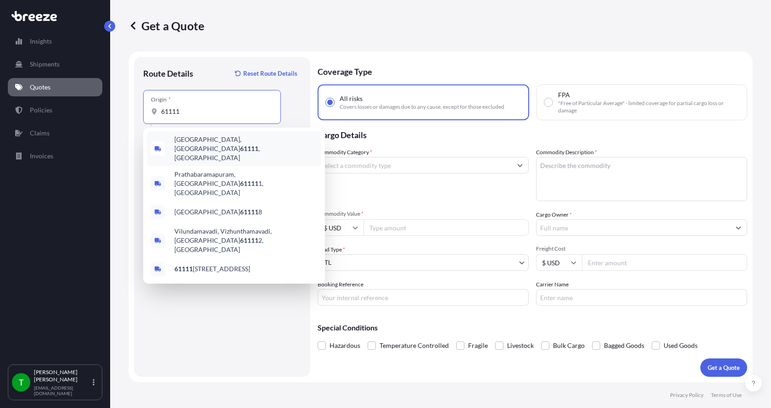
click at [186, 145] on span "[GEOGRAPHIC_DATA] , [GEOGRAPHIC_DATA]" at bounding box center [245, 149] width 143 height 28
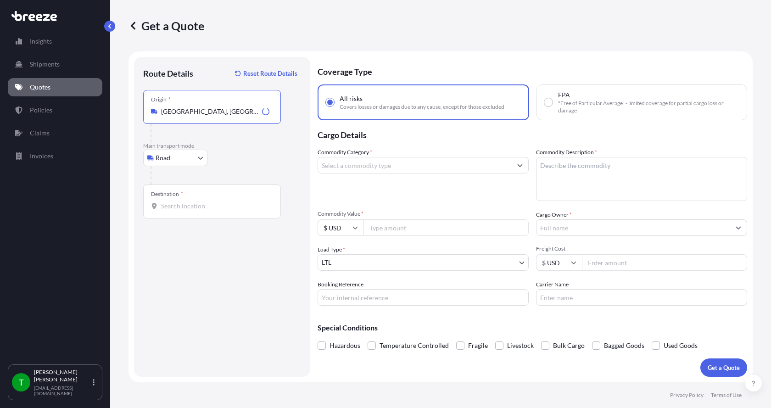
type input "[GEOGRAPHIC_DATA], [GEOGRAPHIC_DATA]"
click at [179, 213] on div "Destination *" at bounding box center [212, 202] width 138 height 34
click at [179, 211] on input "Destination *" at bounding box center [215, 205] width 108 height 9
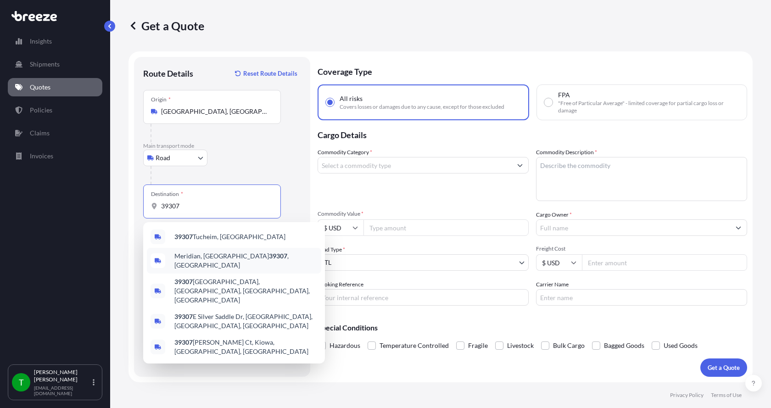
click at [200, 260] on span "Meridian, MS 39307 , [GEOGRAPHIC_DATA]" at bounding box center [245, 261] width 143 height 18
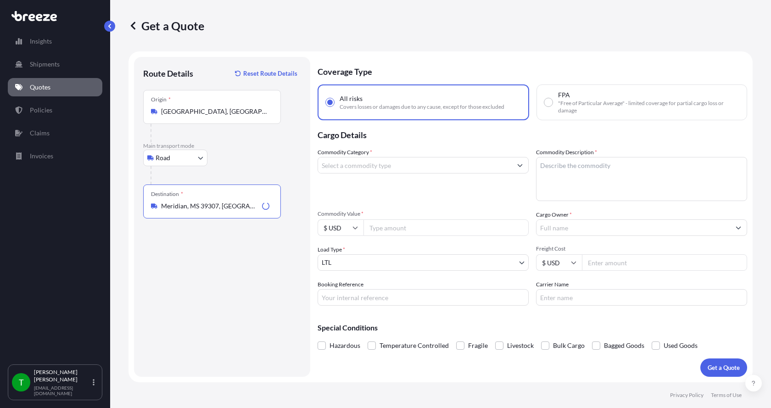
type input "Meridian, MS 39307, [GEOGRAPHIC_DATA]"
click at [355, 165] on input "Commodity Category *" at bounding box center [415, 165] width 194 height 17
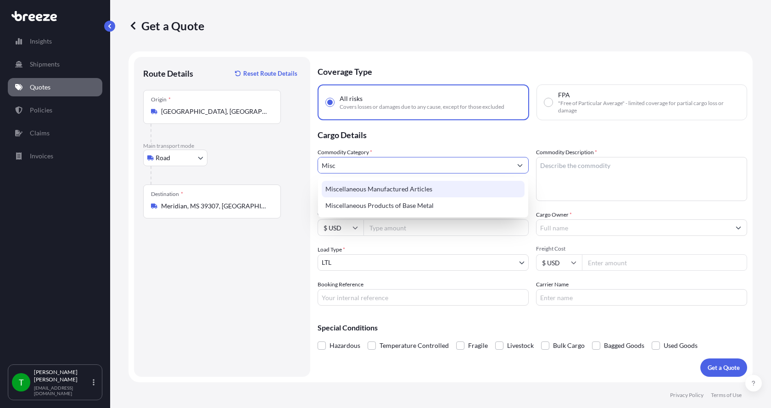
click at [352, 189] on div "Miscellaneous Manufactured Articles" at bounding box center [423, 189] width 203 height 17
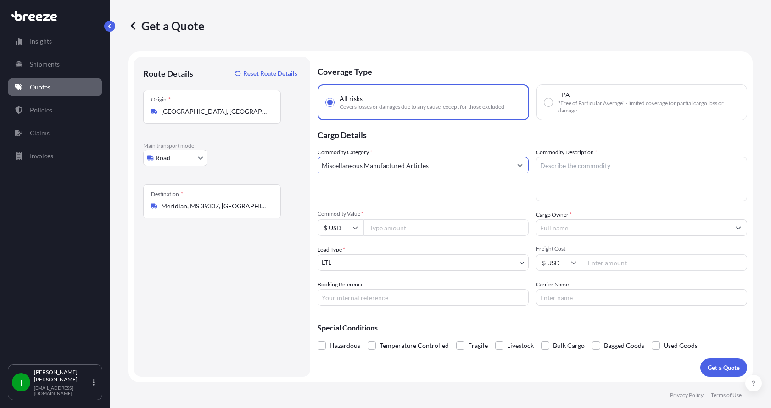
type input "Miscellaneous Manufactured Articles"
click at [547, 167] on textarea "Commodity Description *" at bounding box center [641, 179] width 211 height 44
type textarea "[PERSON_NAME] Magnum Diffuser"
click at [406, 231] on input "Commodity Value *" at bounding box center [445, 227] width 165 height 17
type input "1000.00"
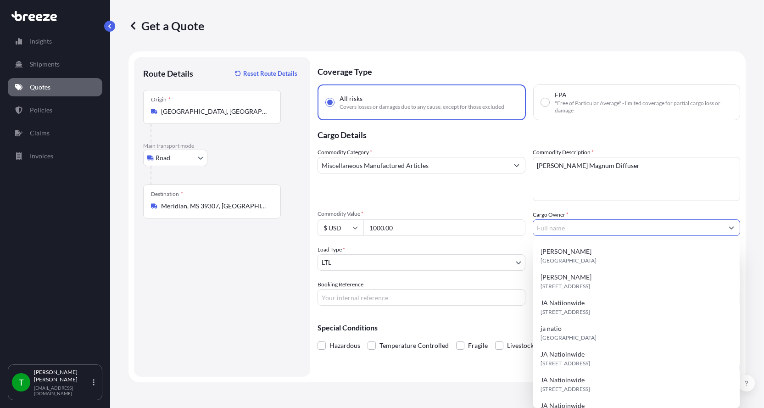
click at [555, 230] on input "Cargo Owner *" at bounding box center [628, 227] width 190 height 17
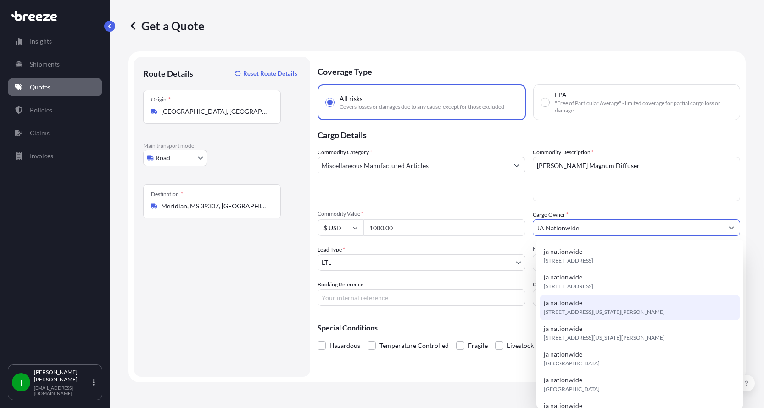
type input "JA Nationwide"
click at [378, 296] on input "Booking Reference" at bounding box center [422, 297] width 208 height 17
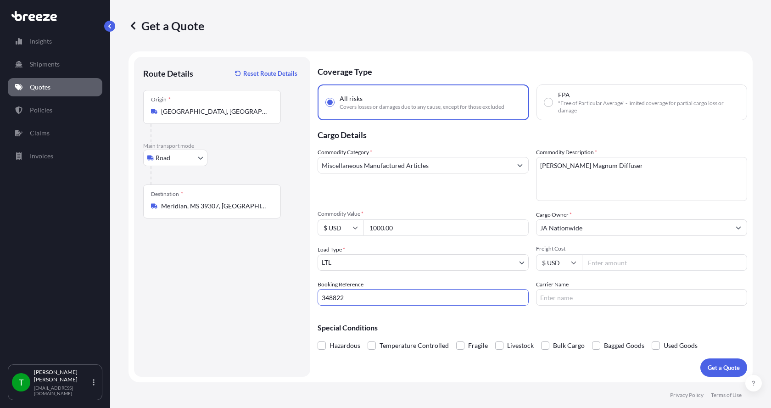
type input "348822"
click at [641, 260] on input "Freight Cost" at bounding box center [664, 262] width 165 height 17
type input "660.00"
click at [603, 291] on input "Carrier Name" at bounding box center [641, 297] width 211 height 17
type input "[PERSON_NAME] Express"
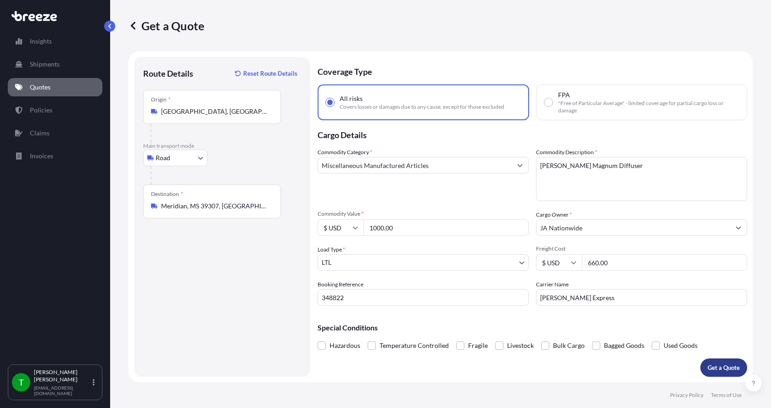
click at [713, 365] on p "Get a Quote" at bounding box center [724, 367] width 32 height 9
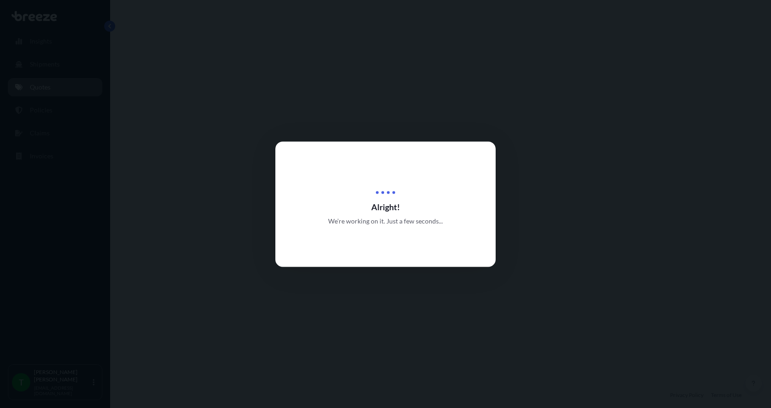
select select "Road"
select select "1"
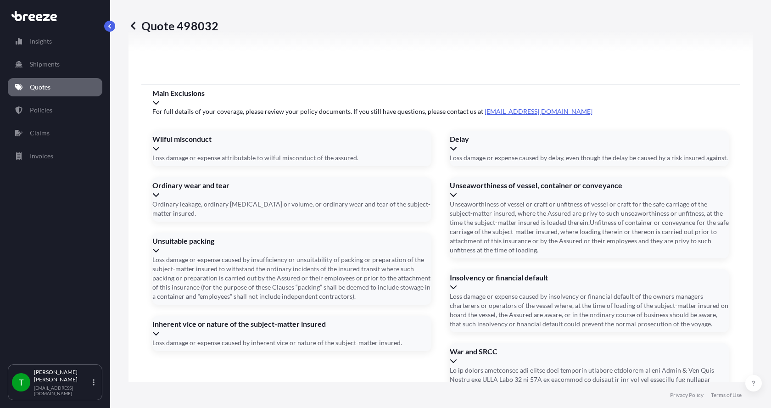
scroll to position [1208, 0]
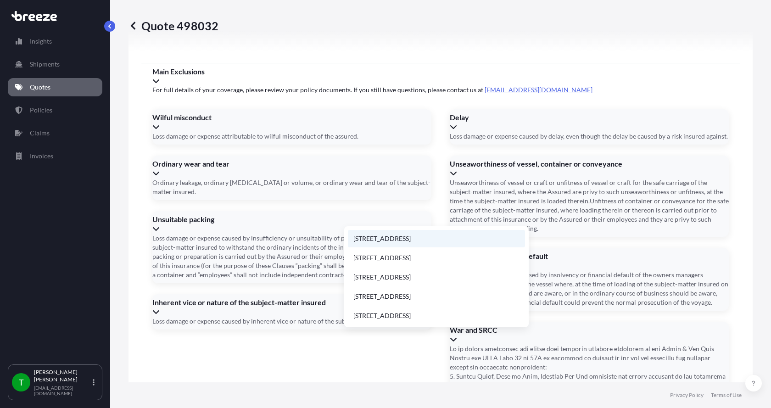
click at [375, 242] on li "[STREET_ADDRESS]" at bounding box center [436, 238] width 177 height 17
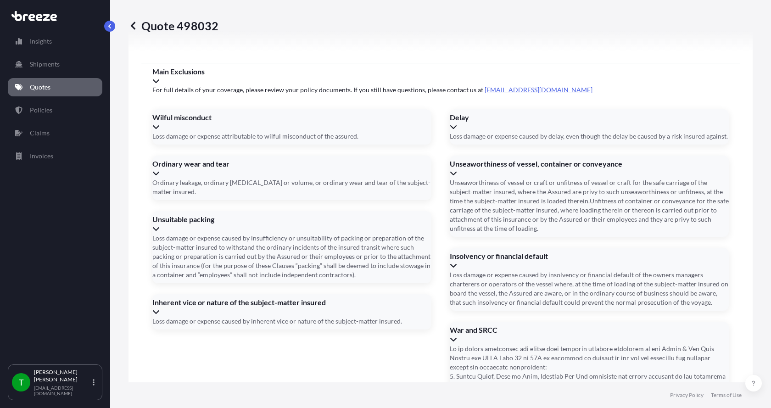
type input "[STREET_ADDRESS]"
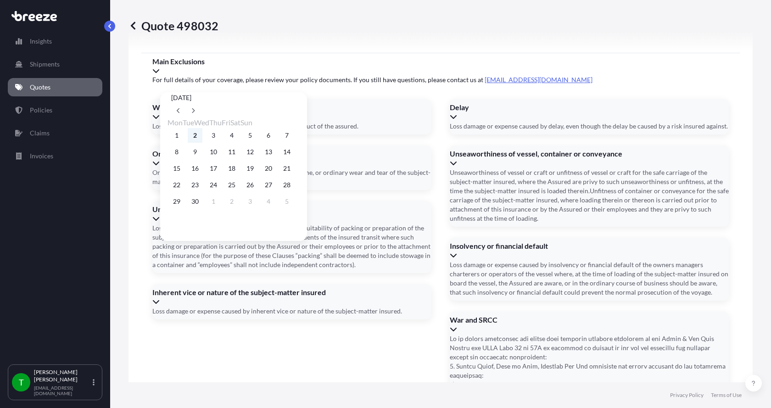
click at [198, 134] on button "2" at bounding box center [195, 135] width 15 height 15
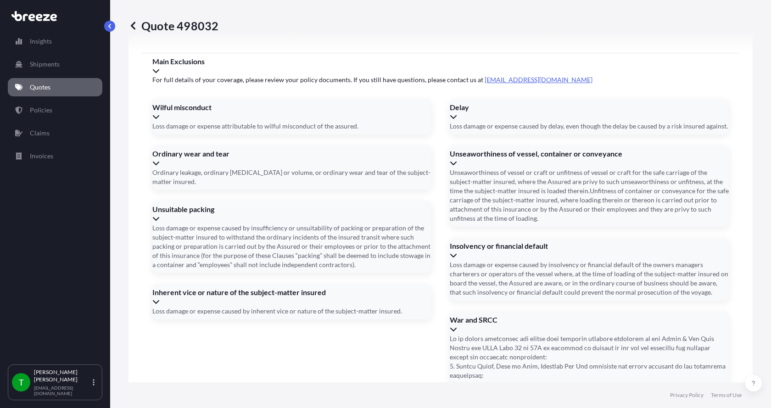
type input "[DATE]"
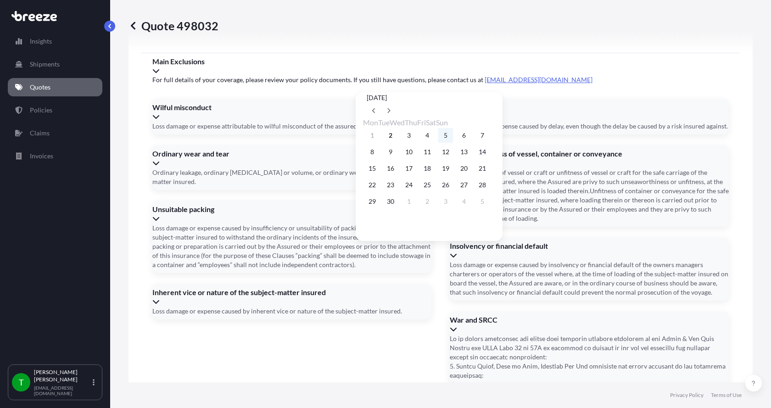
click at [453, 136] on button "5" at bounding box center [445, 135] width 15 height 15
type input "[DATE]"
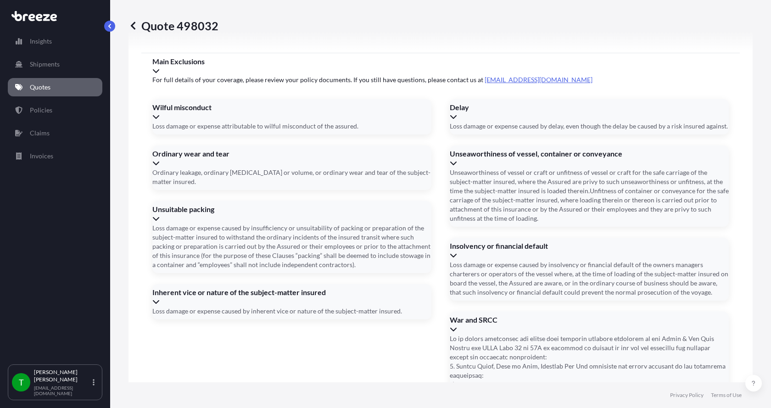
click at [447, 145] on button "5" at bounding box center [441, 149] width 11 height 8
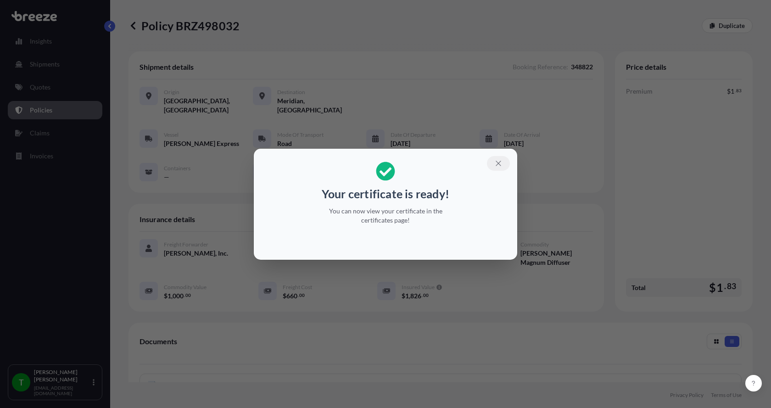
click at [498, 160] on icon "button" at bounding box center [498, 163] width 8 height 8
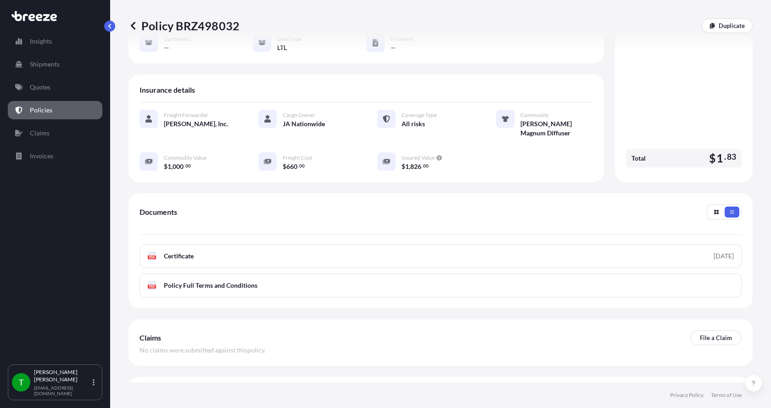
scroll to position [135, 0]
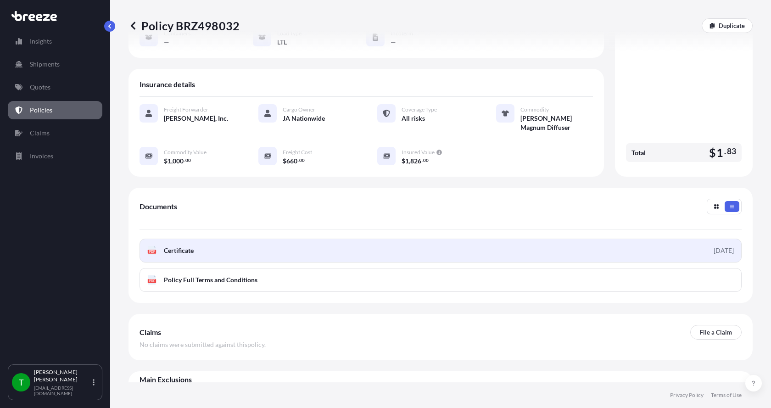
click at [152, 250] on text "PDF" at bounding box center [152, 251] width 6 height 3
